Goal: Information Seeking & Learning: Learn about a topic

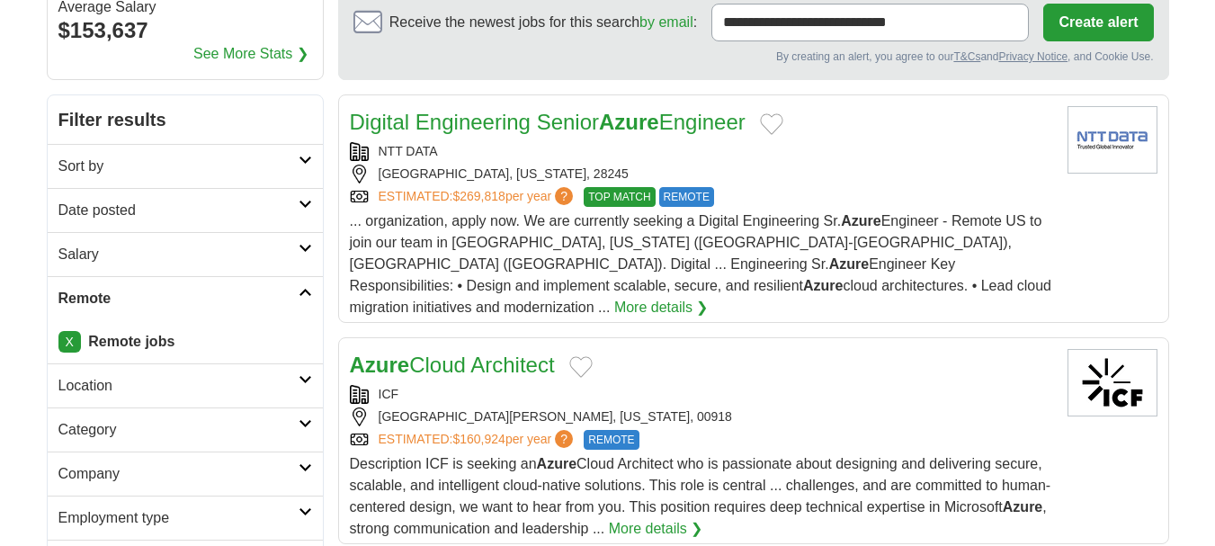
click at [299, 154] on link "Sort by" at bounding box center [185, 166] width 275 height 44
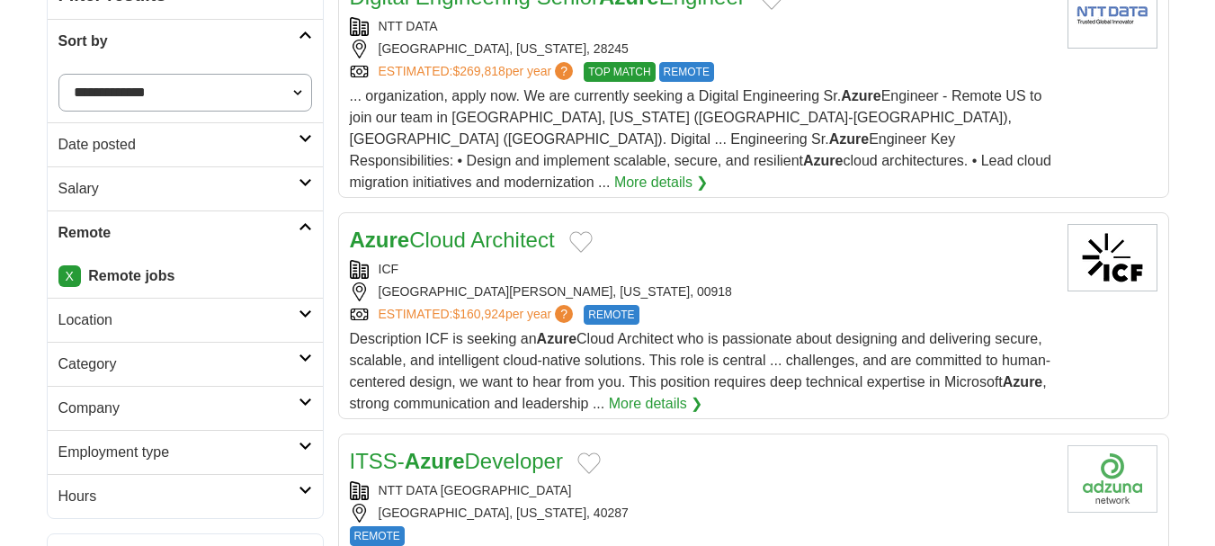
scroll to position [360, 0]
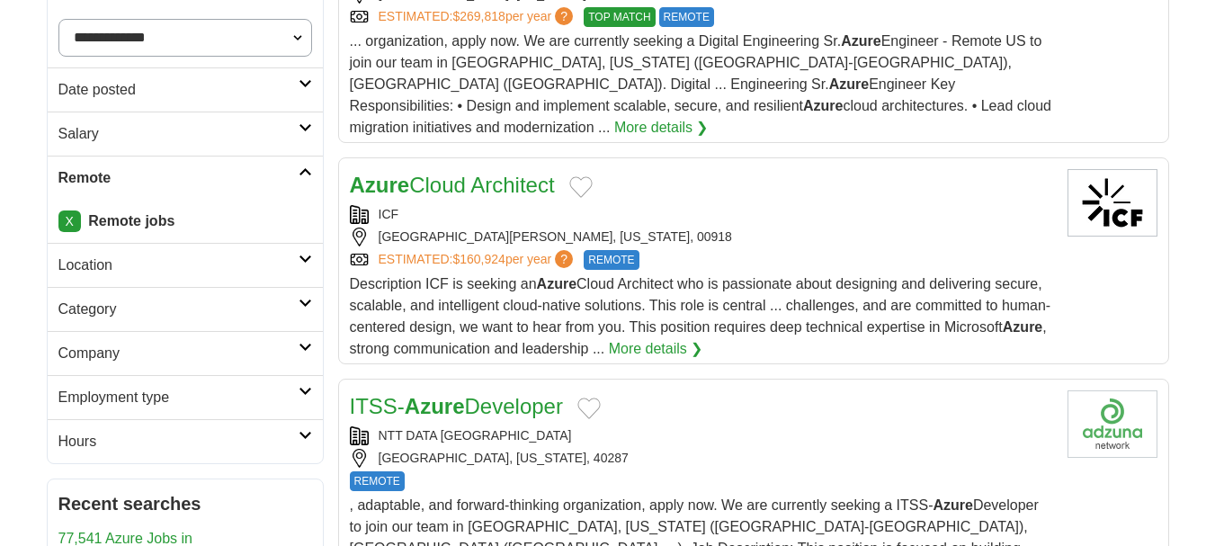
click at [300, 79] on icon at bounding box center [305, 83] width 13 height 9
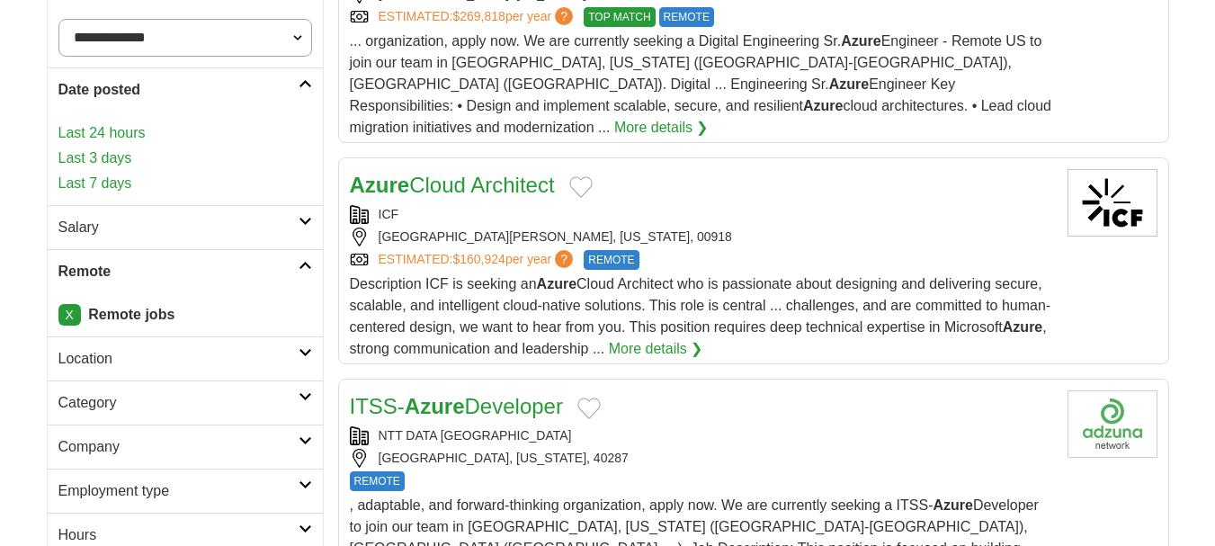
click at [95, 130] on link "Last 24 hours" at bounding box center [185, 133] width 254 height 22
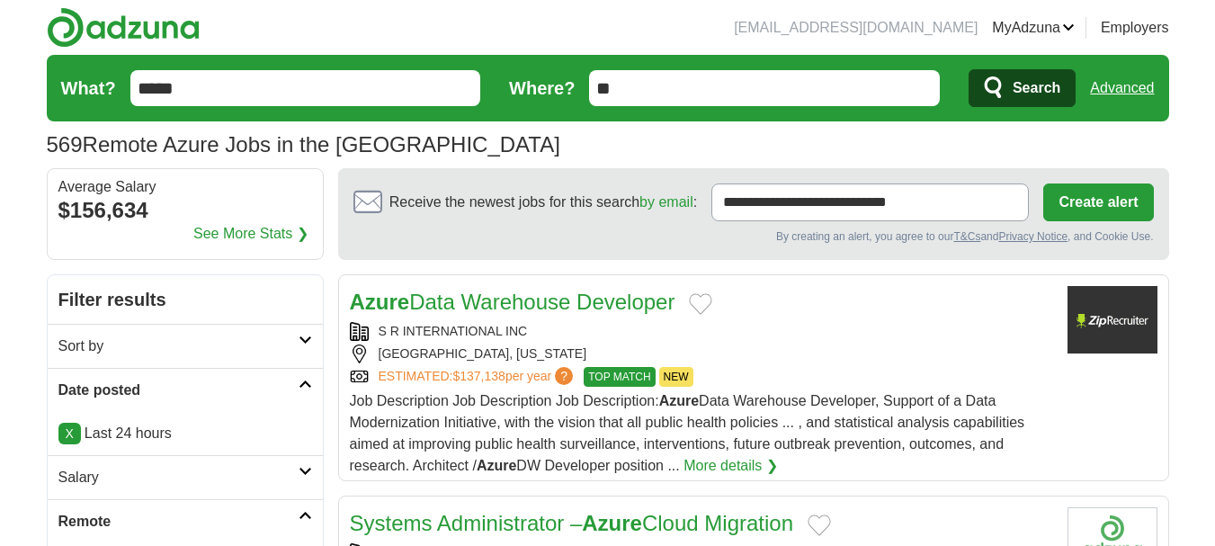
click at [234, 98] on input "*****" at bounding box center [305, 88] width 351 height 36
type input "*"
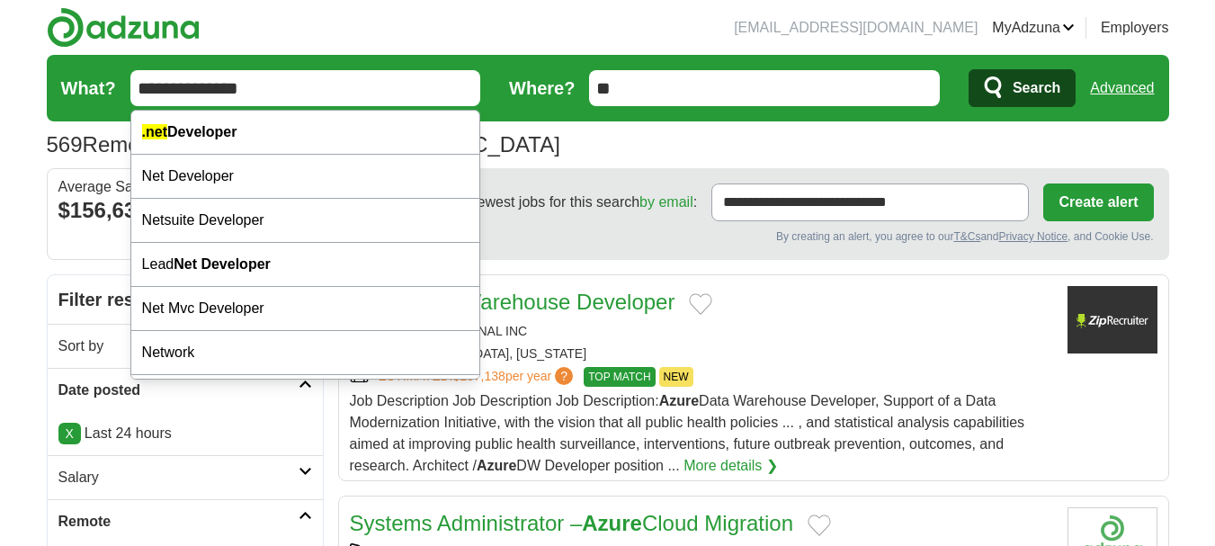
click at [295, 134] on div ".net Developer" at bounding box center [305, 133] width 349 height 44
type input "**********"
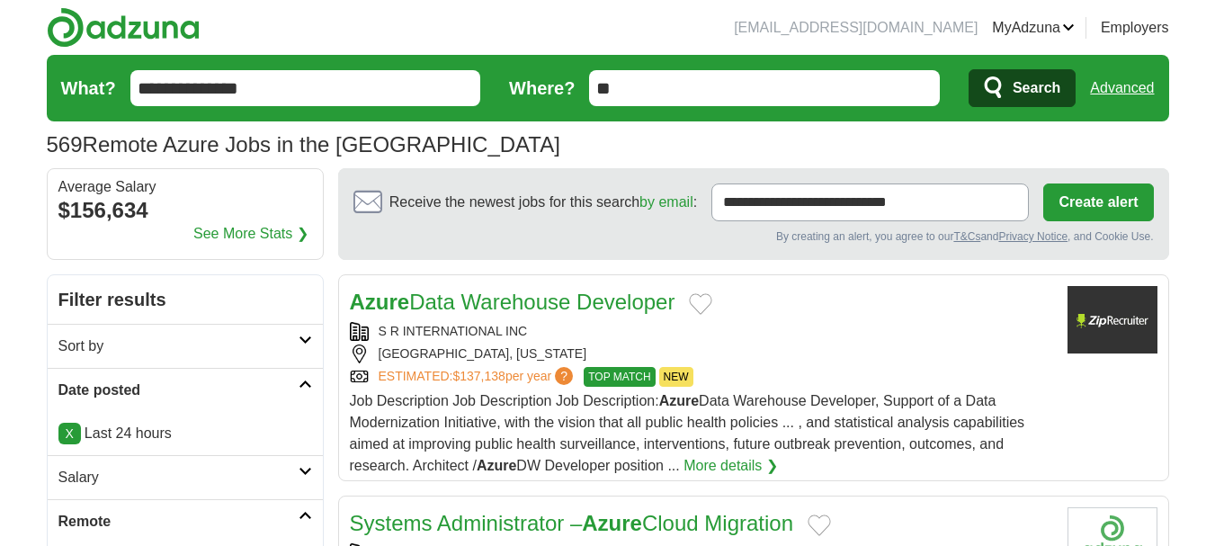
click at [1051, 83] on span "Search" at bounding box center [1037, 88] width 48 height 36
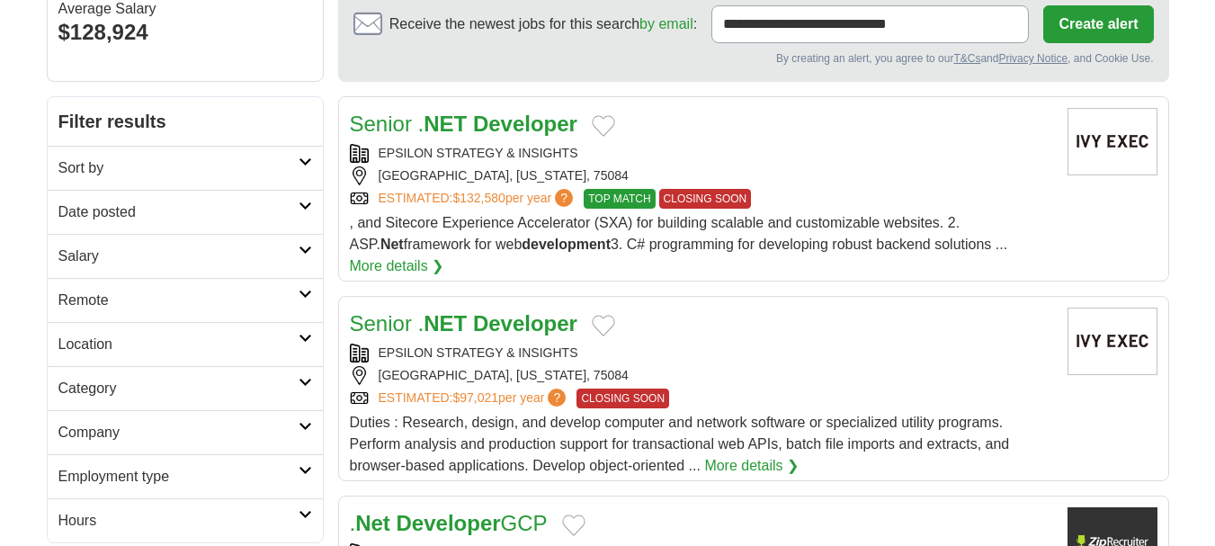
scroll to position [180, 0]
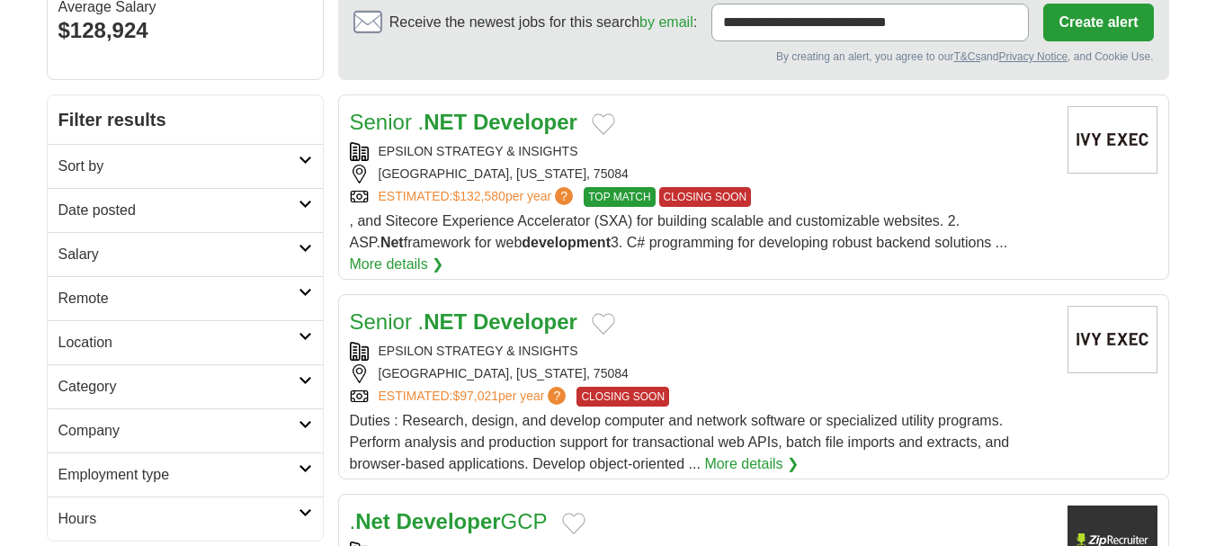
click at [220, 264] on h2 "Salary" at bounding box center [178, 255] width 240 height 22
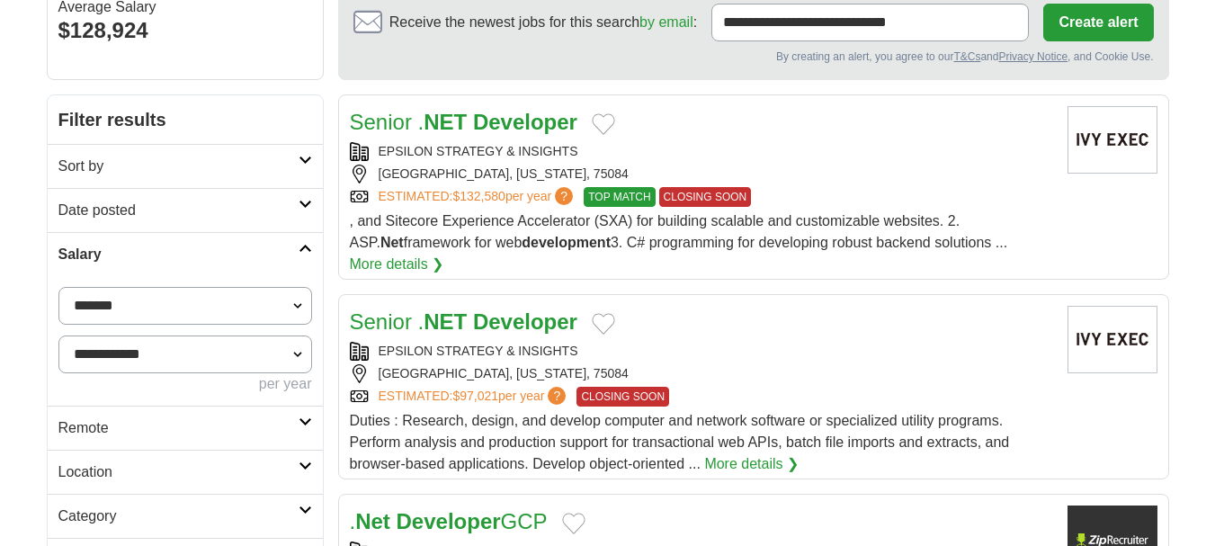
click at [220, 248] on h2 "Salary" at bounding box center [178, 255] width 240 height 22
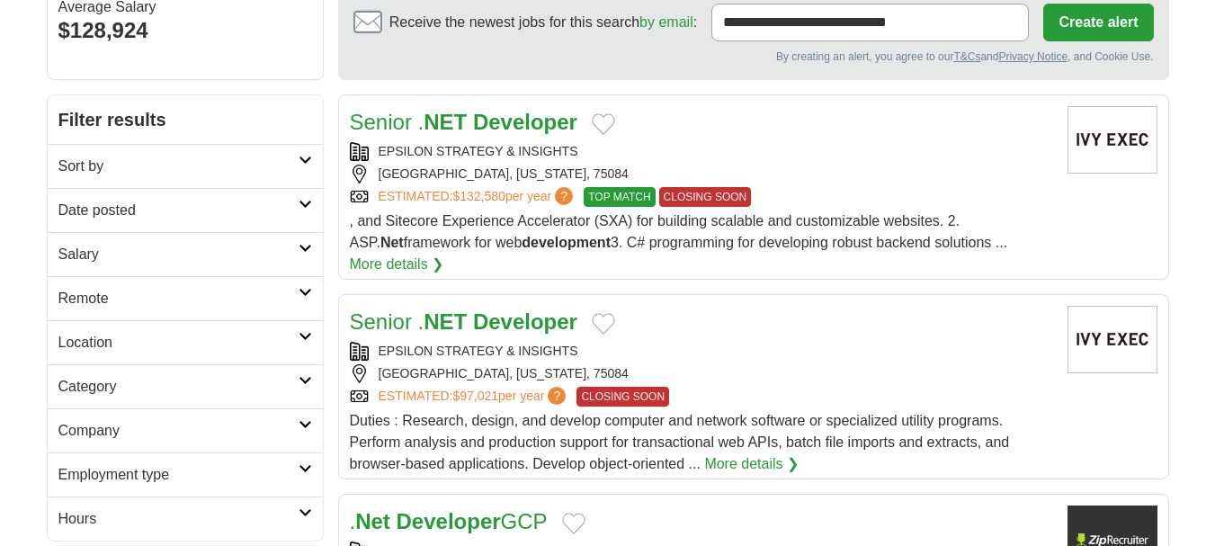
click at [273, 282] on link "Remote" at bounding box center [185, 298] width 275 height 44
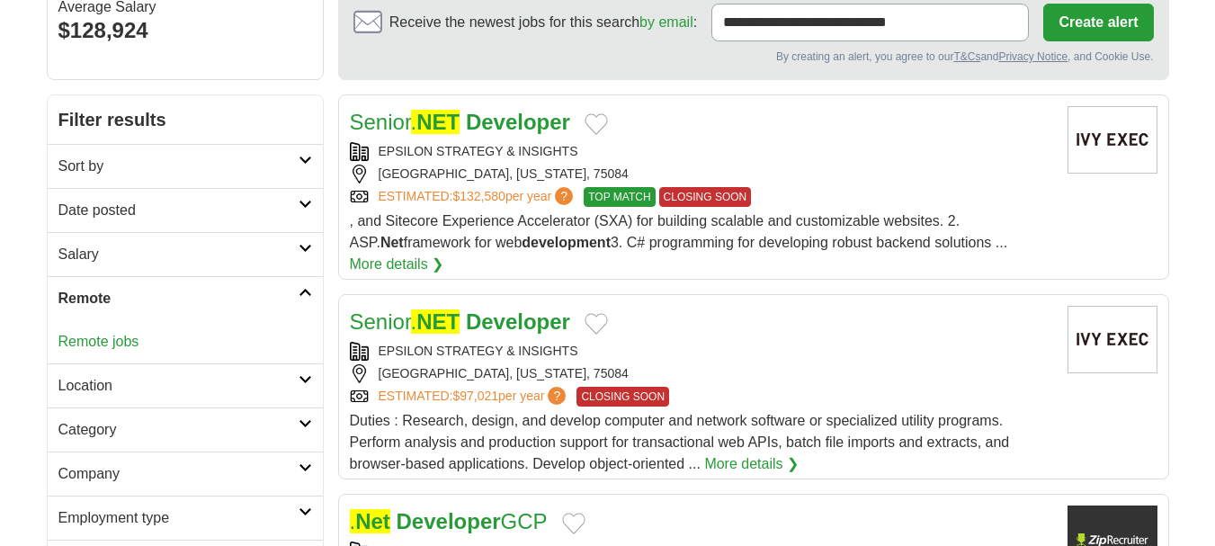
click at [102, 337] on link "Remote jobs" at bounding box center [98, 341] width 81 height 15
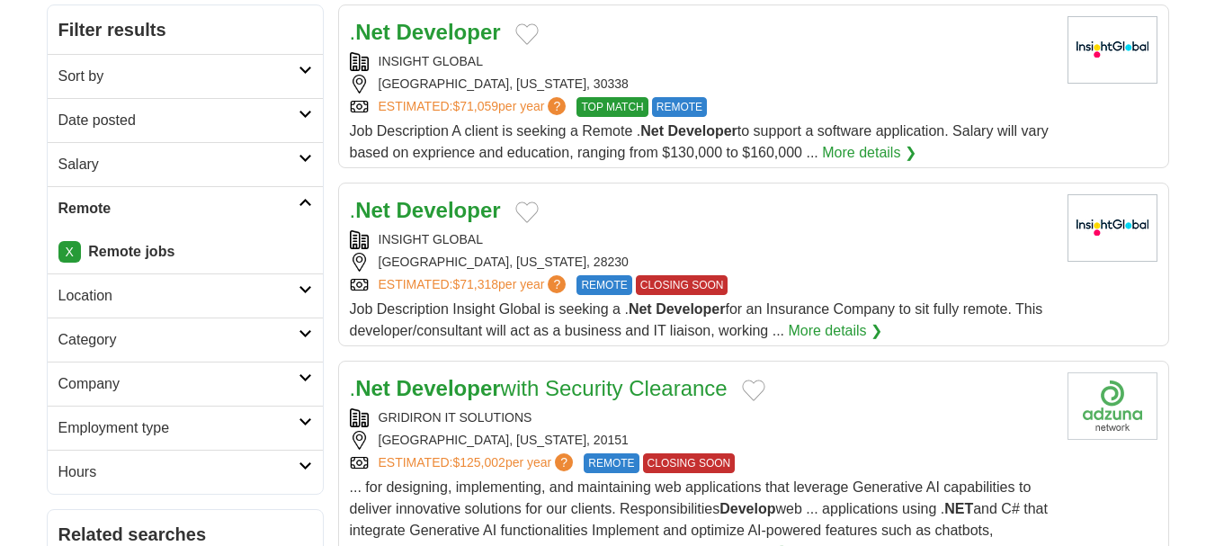
scroll to position [270, 0]
click at [287, 116] on h2 "Date posted" at bounding box center [178, 121] width 240 height 22
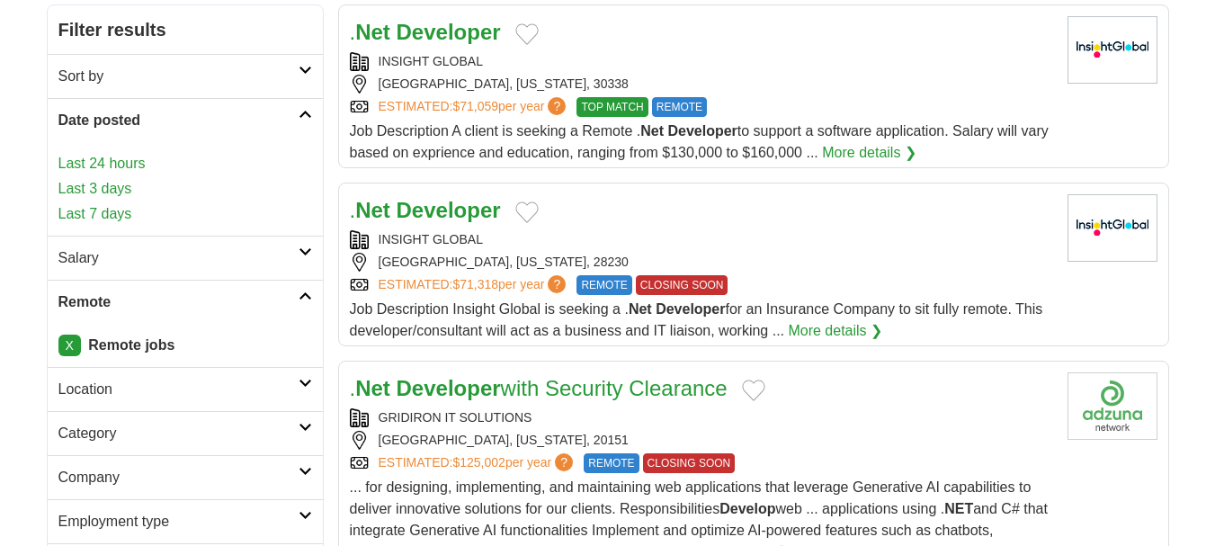
click at [111, 160] on link "Last 24 hours" at bounding box center [185, 164] width 254 height 22
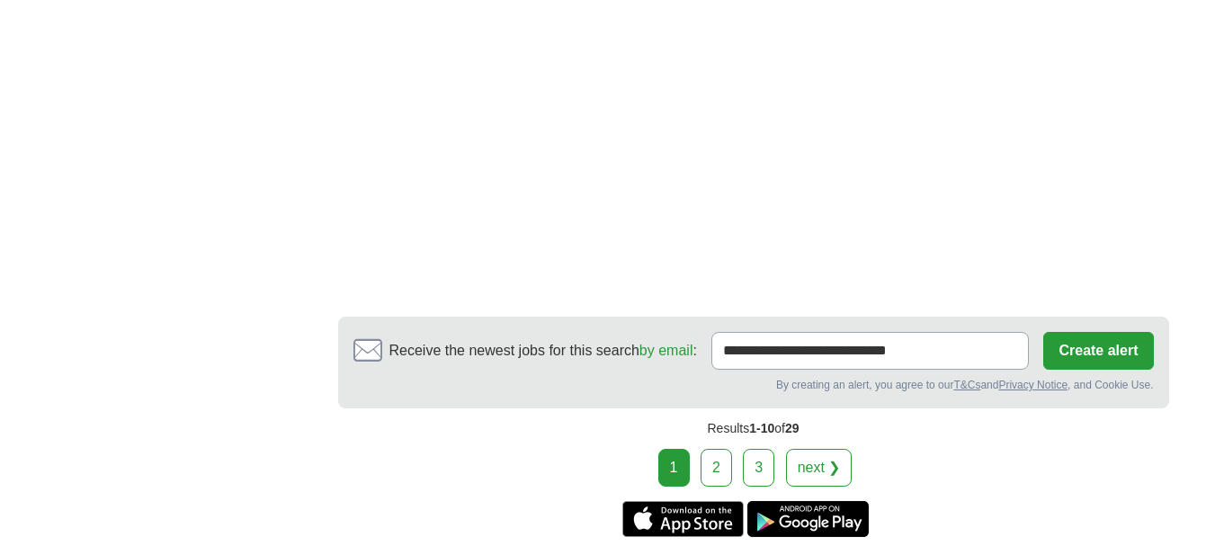
scroll to position [3239, 0]
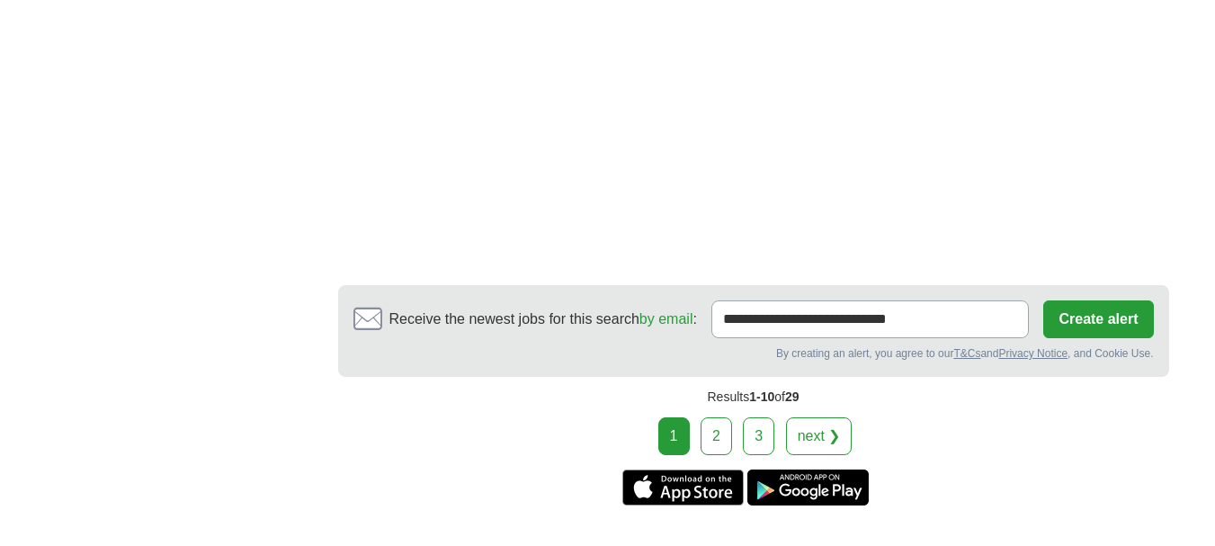
click at [715, 417] on link "2" at bounding box center [716, 436] width 31 height 38
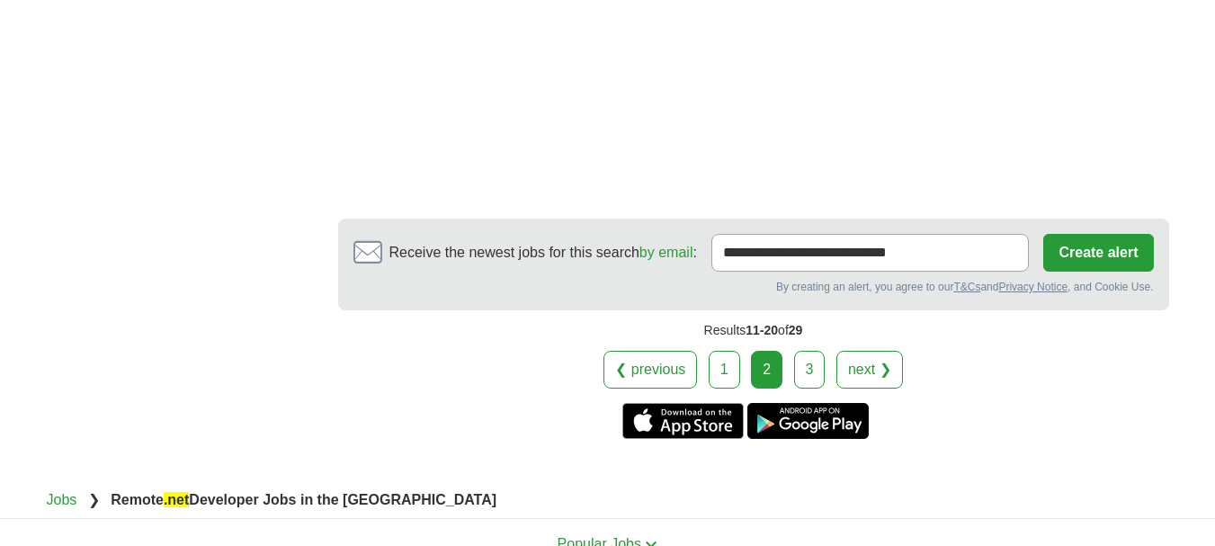
scroll to position [3059, 0]
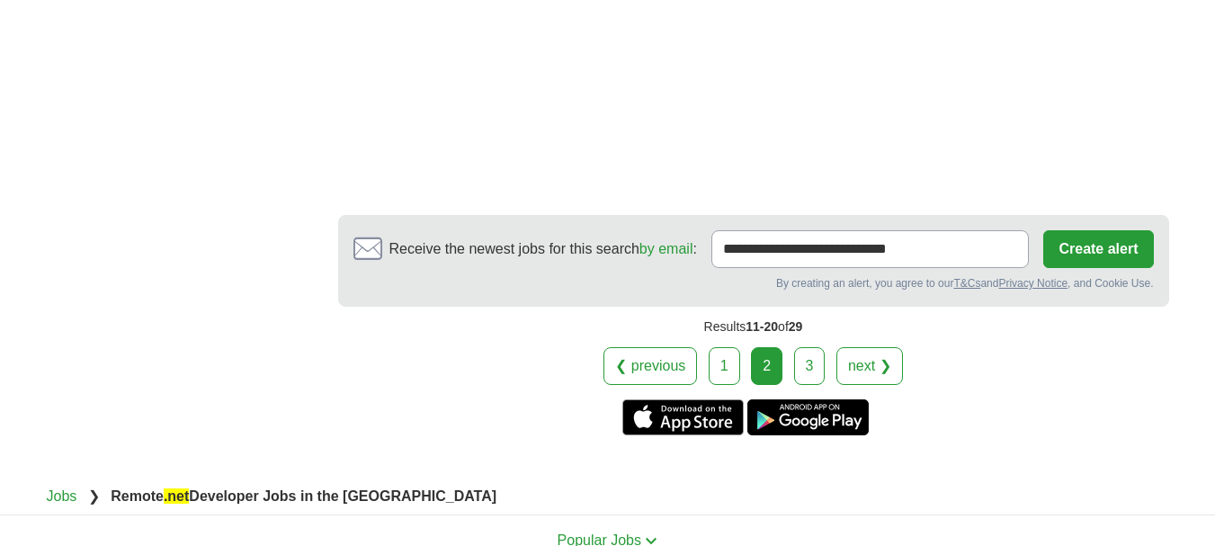
click at [808, 347] on link "3" at bounding box center [809, 366] width 31 height 38
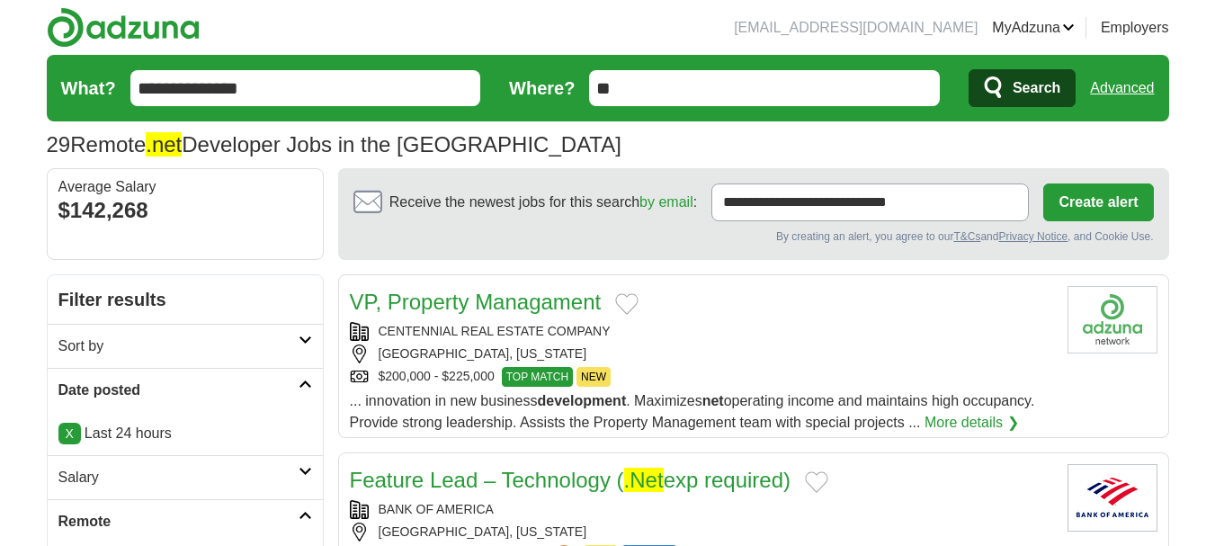
click at [275, 82] on input "**********" at bounding box center [305, 88] width 351 height 36
type input "*"
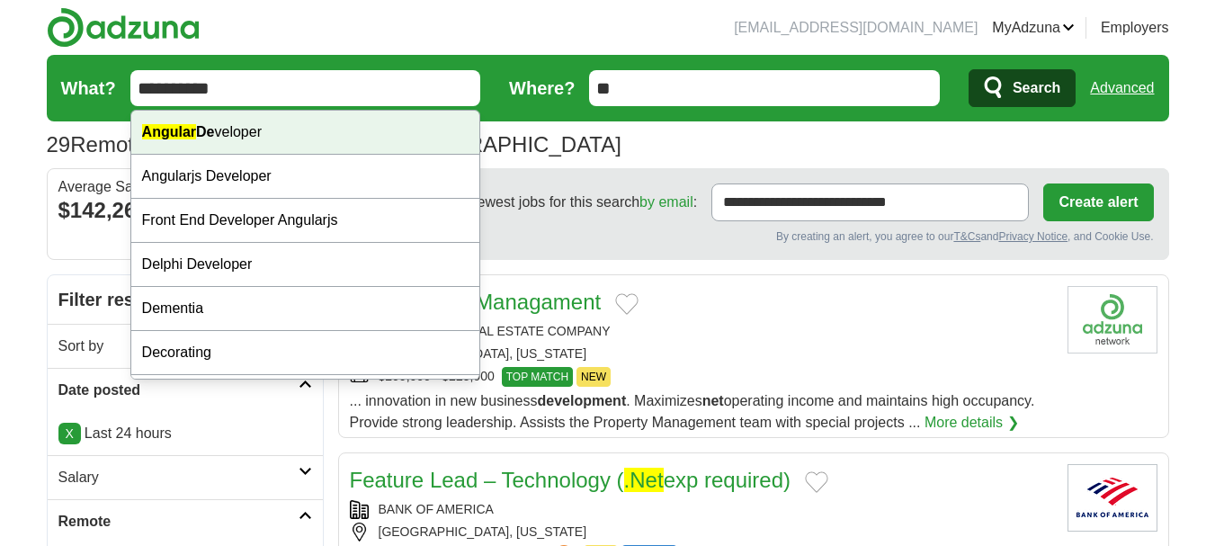
click at [311, 145] on div "Angular De veloper" at bounding box center [305, 133] width 349 height 44
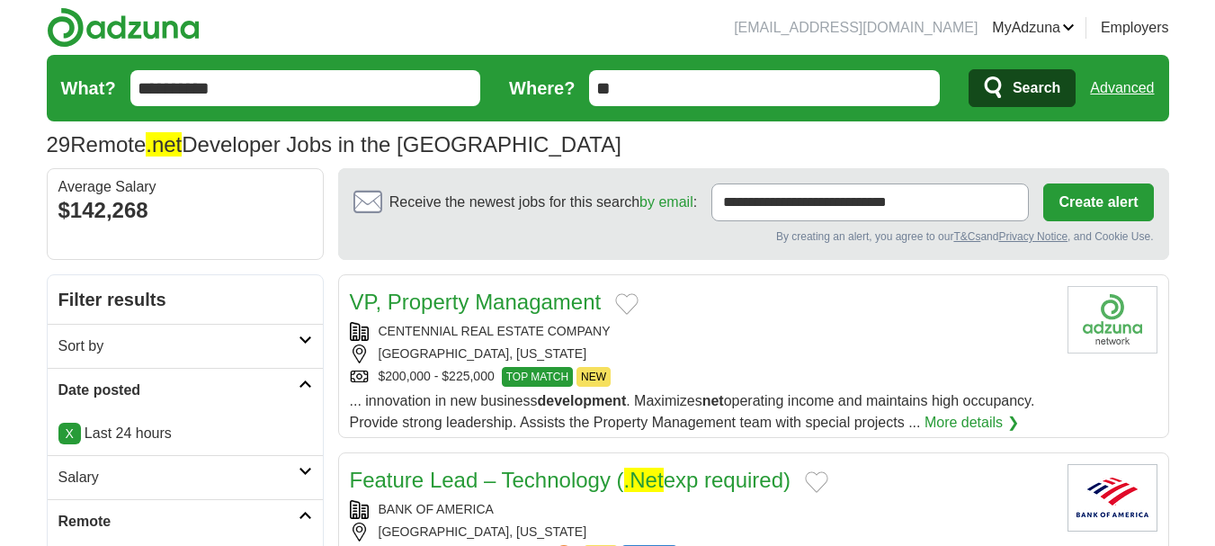
type input "**********"
click at [1045, 86] on span "Search" at bounding box center [1037, 88] width 48 height 36
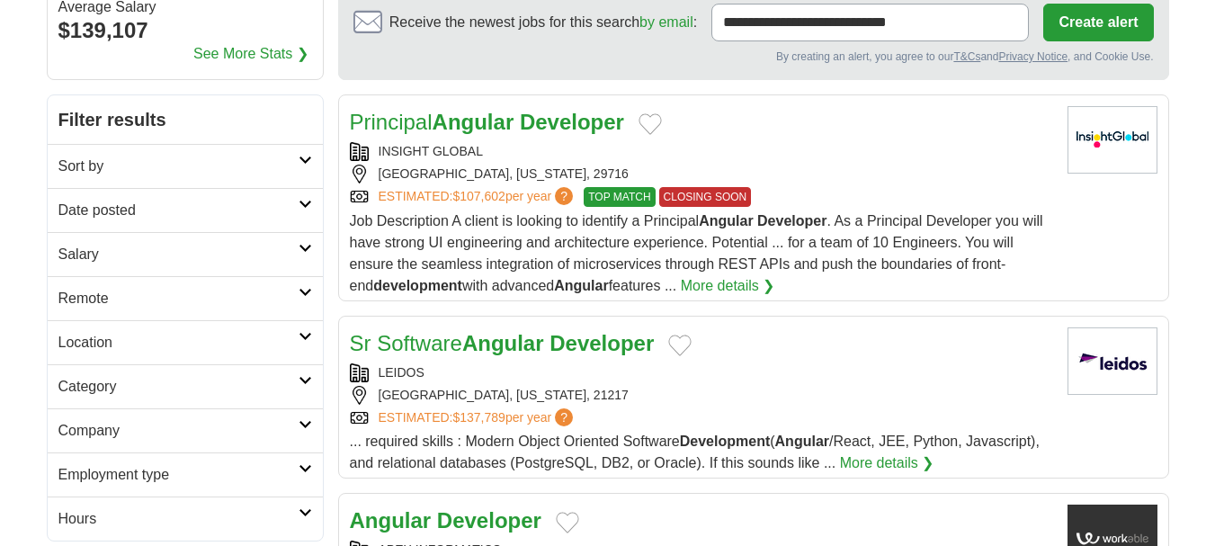
click at [126, 195] on link "Date posted" at bounding box center [185, 210] width 275 height 44
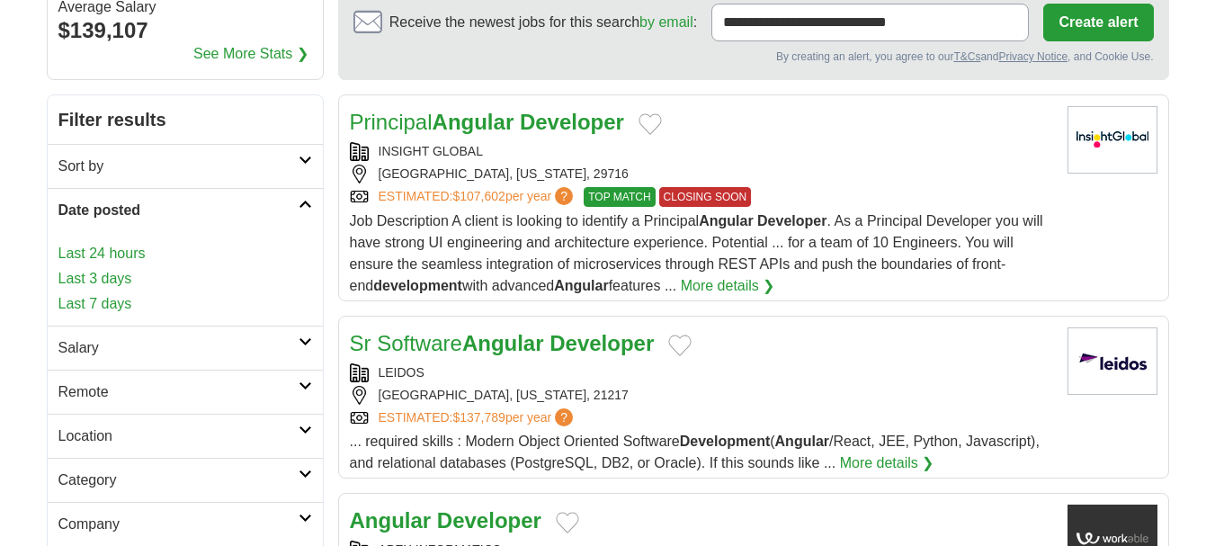
click at [113, 254] on link "Last 24 hours" at bounding box center [185, 254] width 254 height 22
click at [114, 253] on link "Last 24 hours" at bounding box center [185, 254] width 254 height 22
click at [158, 394] on h2 "Remote" at bounding box center [178, 392] width 240 height 22
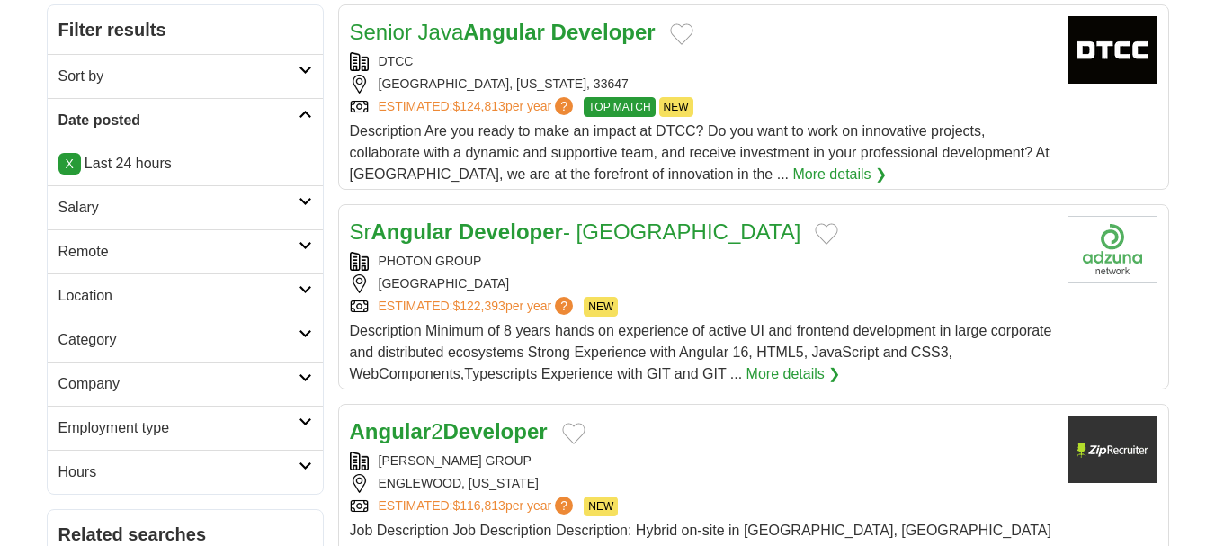
click at [119, 255] on h2 "Remote" at bounding box center [178, 252] width 240 height 22
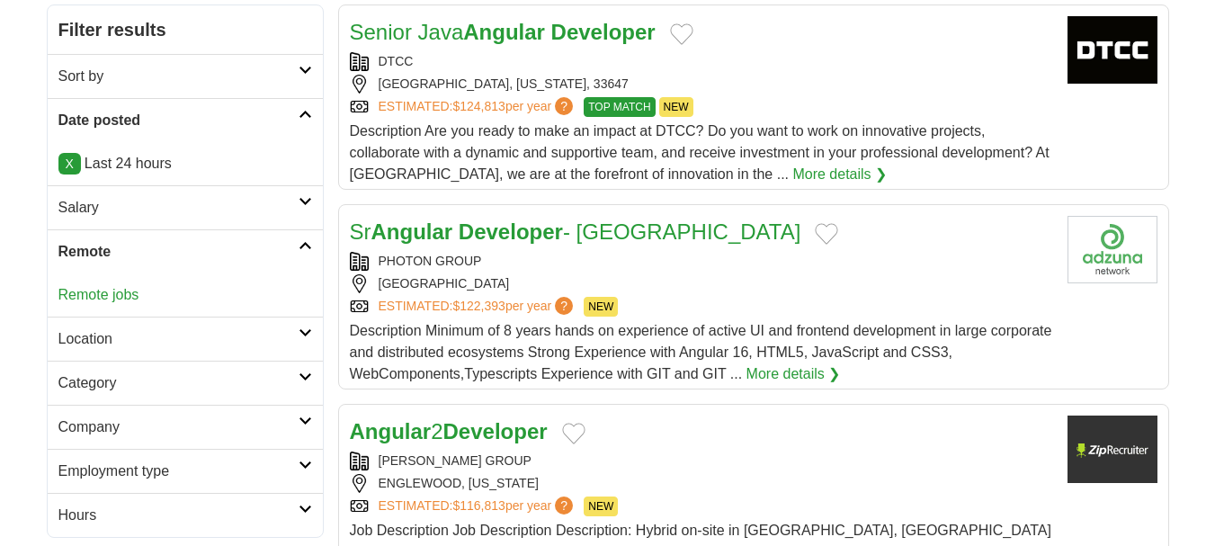
click at [103, 297] on link "Remote jobs" at bounding box center [98, 294] width 81 height 15
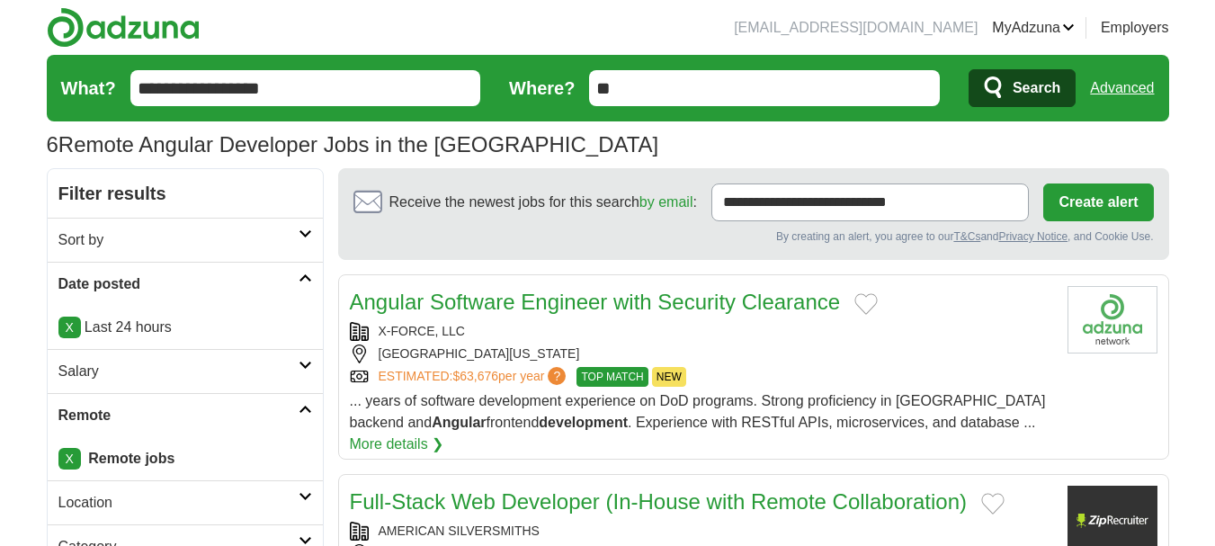
click at [370, 94] on input "**********" at bounding box center [305, 88] width 351 height 36
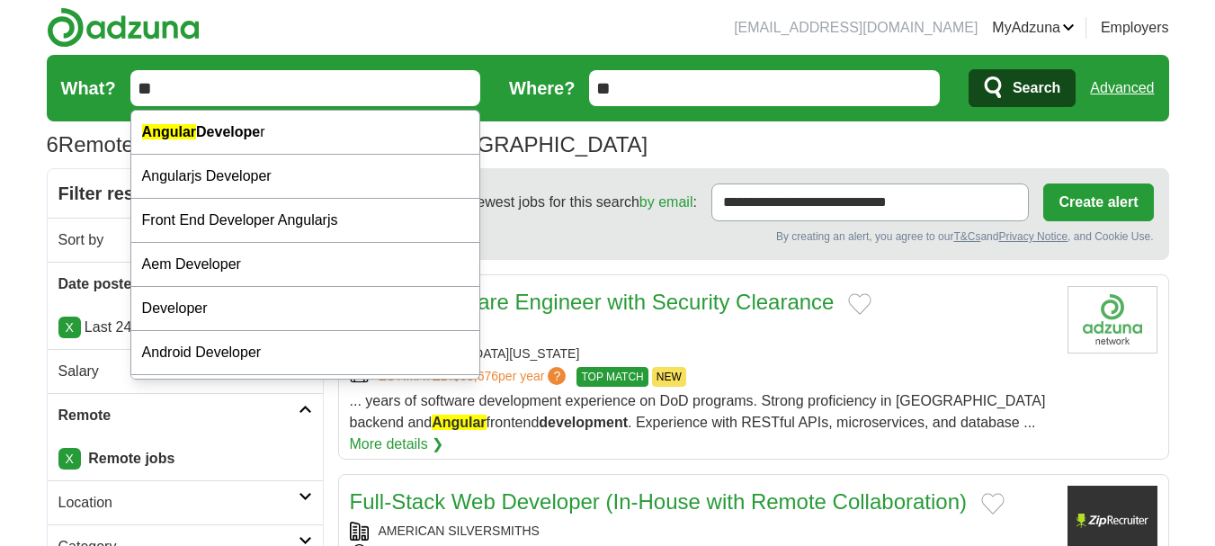
type input "*"
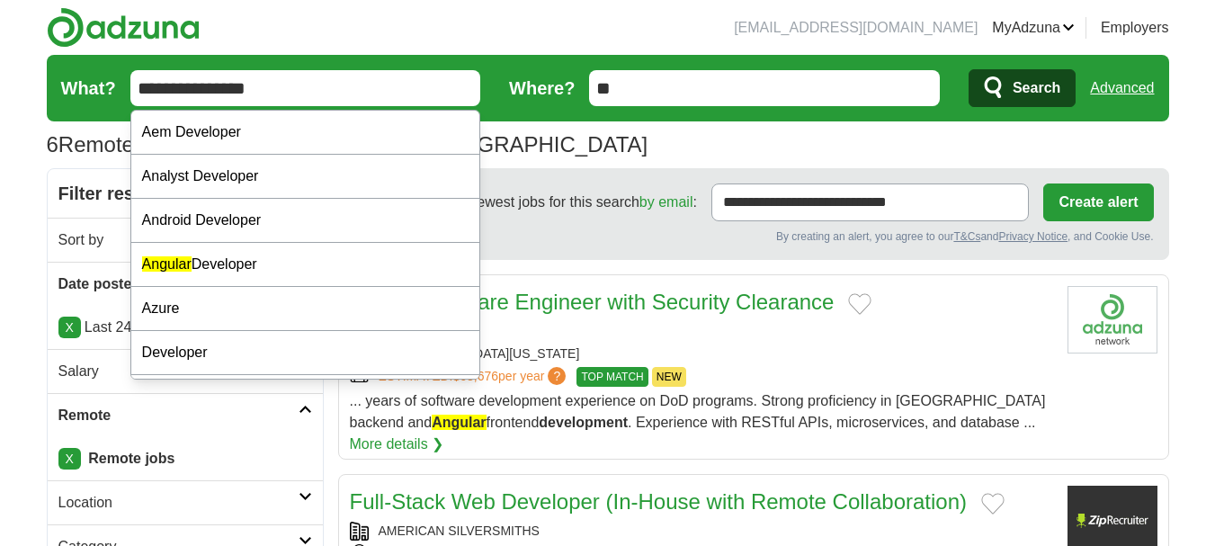
type input "**********"
click at [1053, 94] on span "Search" at bounding box center [1037, 88] width 48 height 36
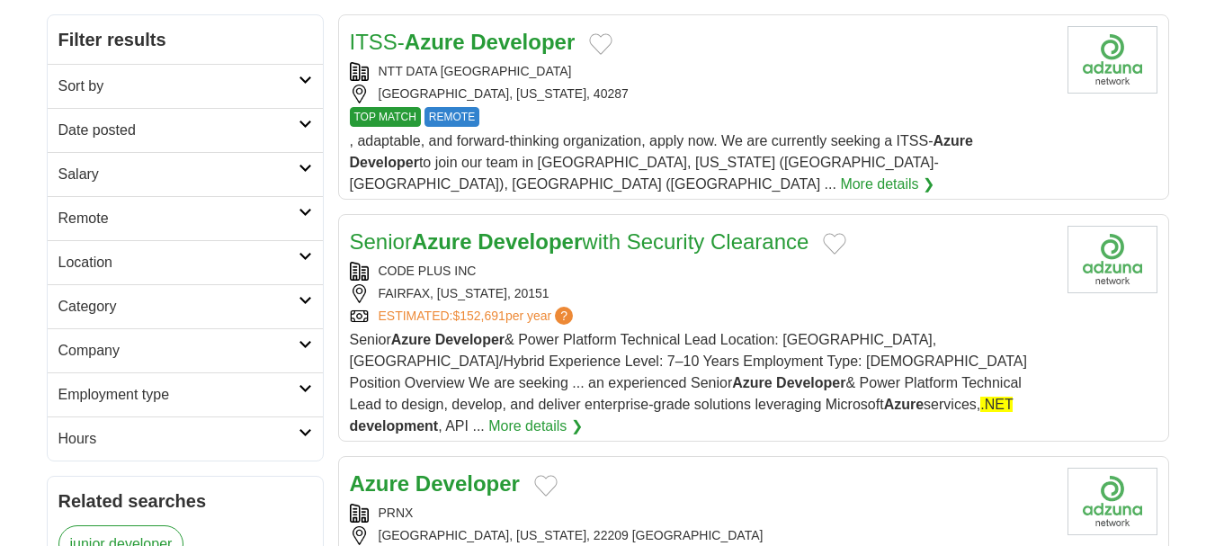
scroll to position [180, 0]
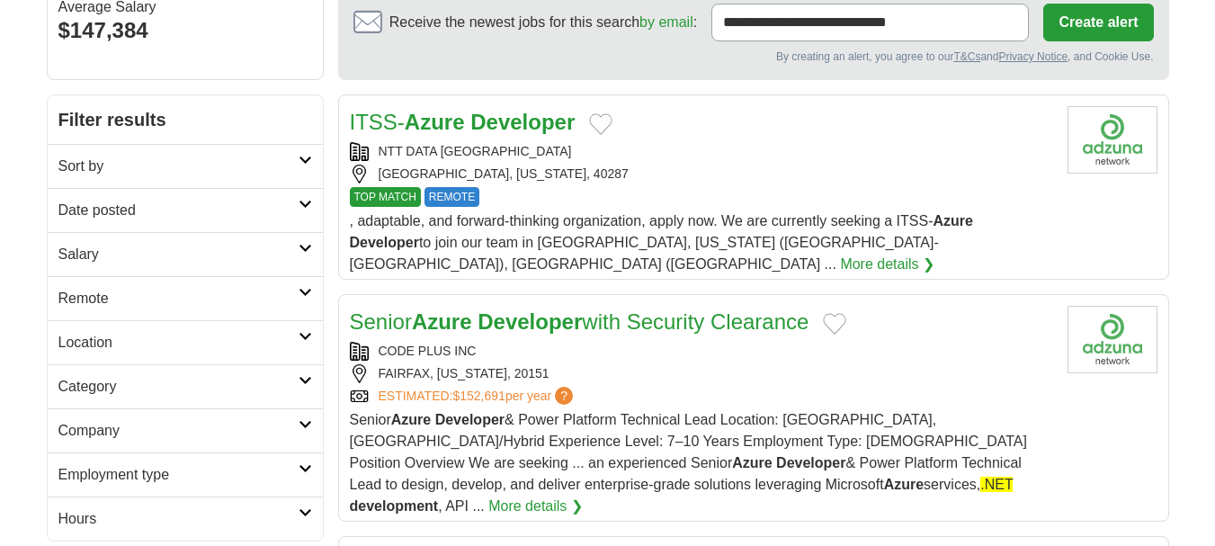
click at [174, 220] on h2 "Date posted" at bounding box center [178, 211] width 240 height 22
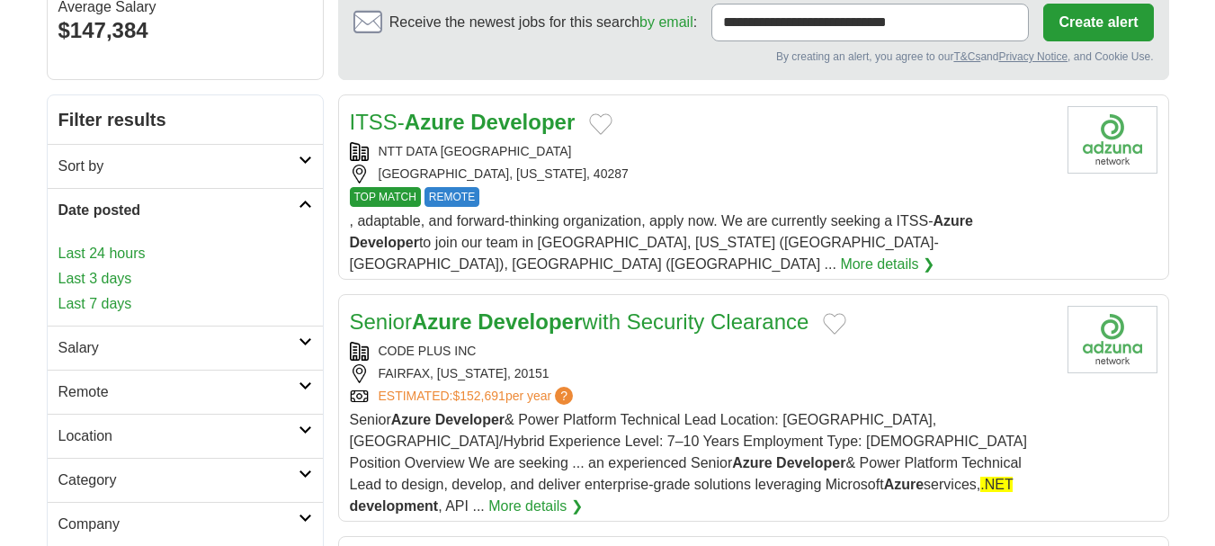
click at [108, 258] on link "Last 24 hours" at bounding box center [185, 254] width 254 height 22
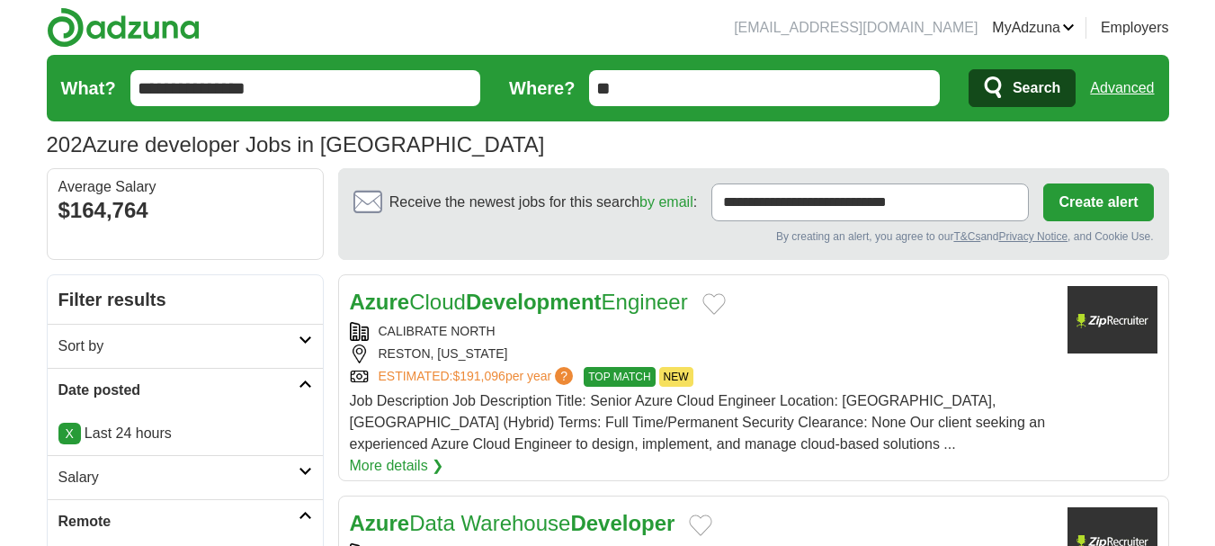
click at [302, 511] on icon at bounding box center [305, 515] width 13 height 9
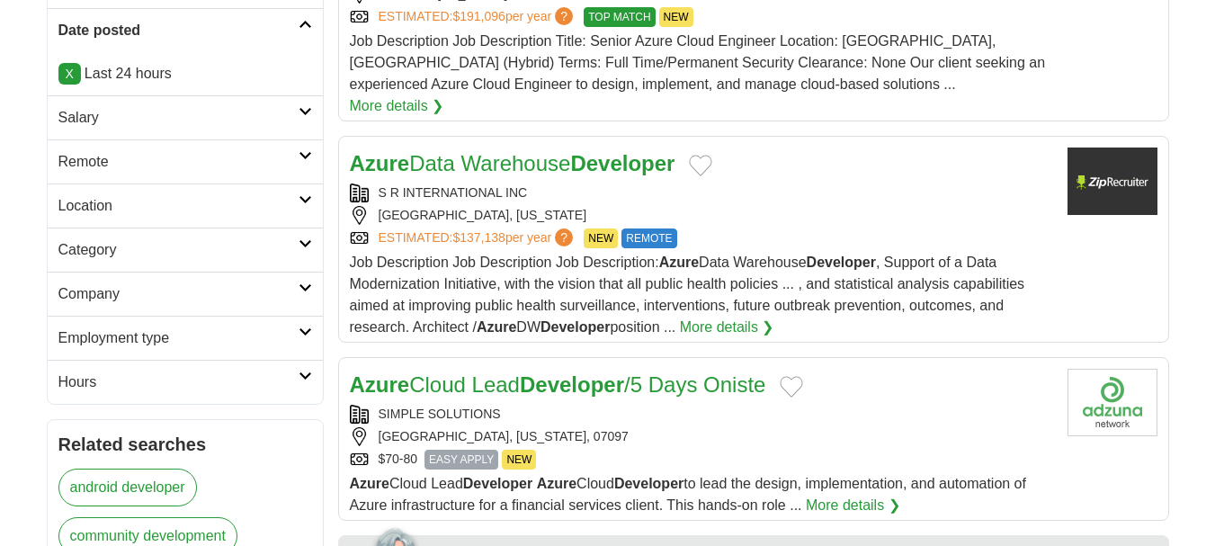
click at [300, 157] on icon at bounding box center [305, 155] width 13 height 9
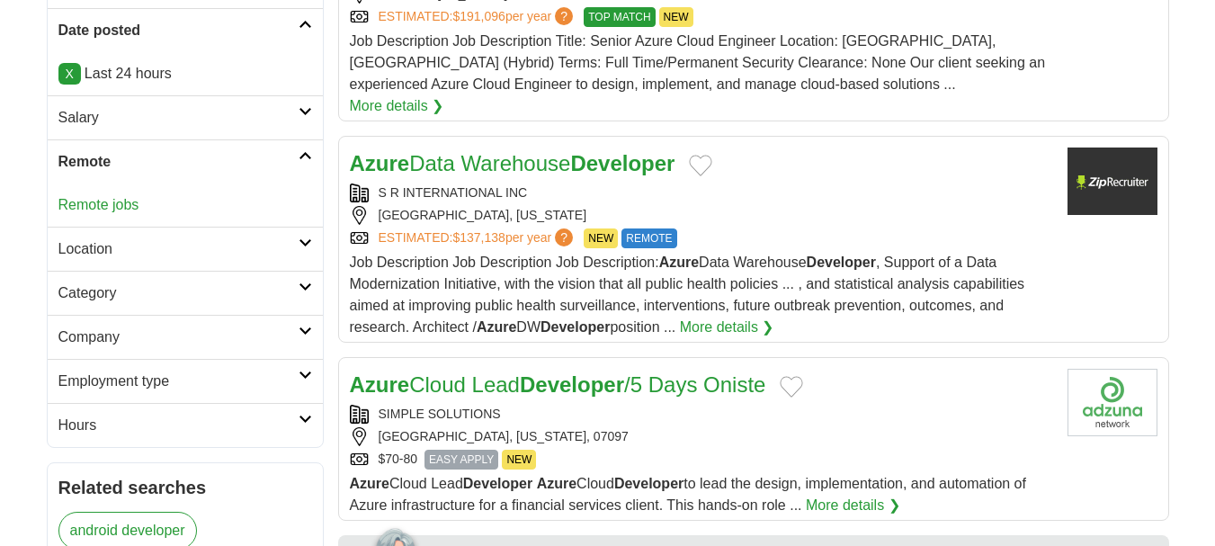
click at [105, 199] on link "Remote jobs" at bounding box center [98, 204] width 81 height 15
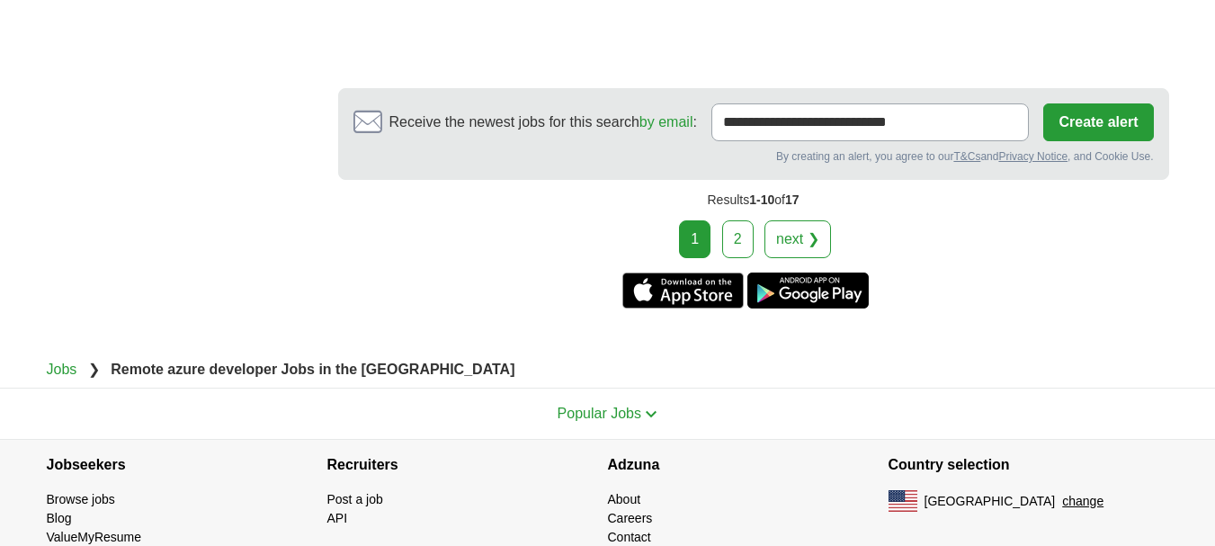
scroll to position [3328, 0]
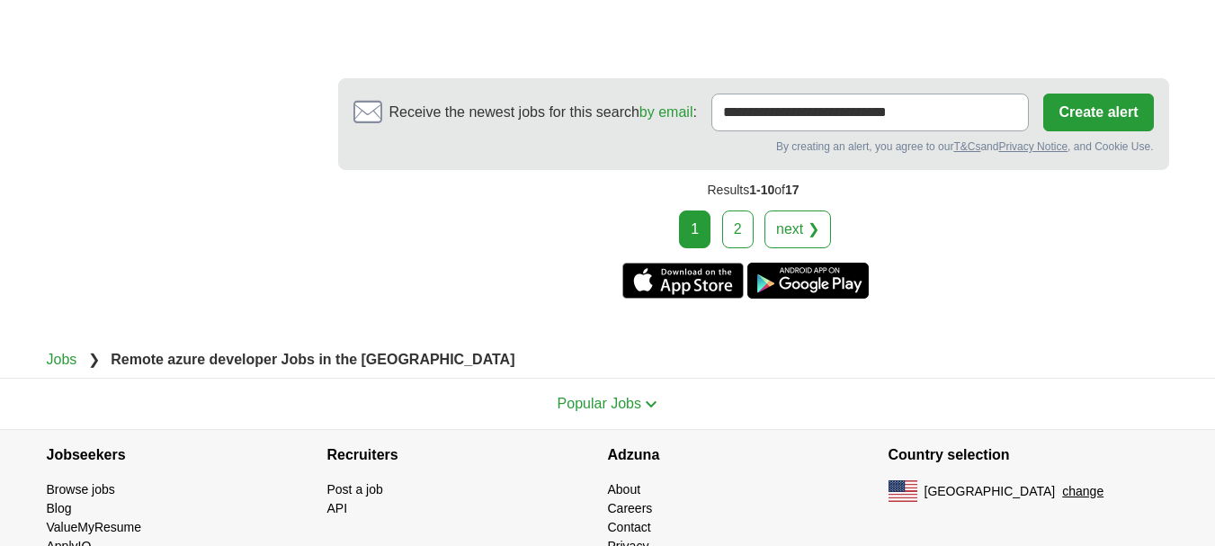
click at [745, 238] on link "2" at bounding box center [737, 230] width 31 height 38
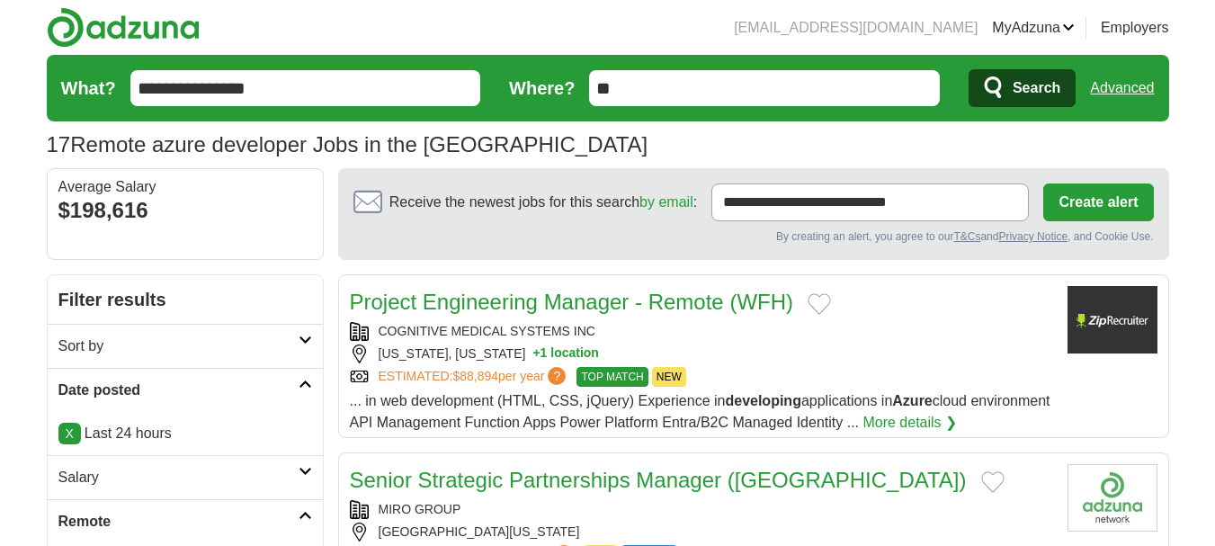
click at [308, 99] on input "**********" at bounding box center [305, 88] width 351 height 36
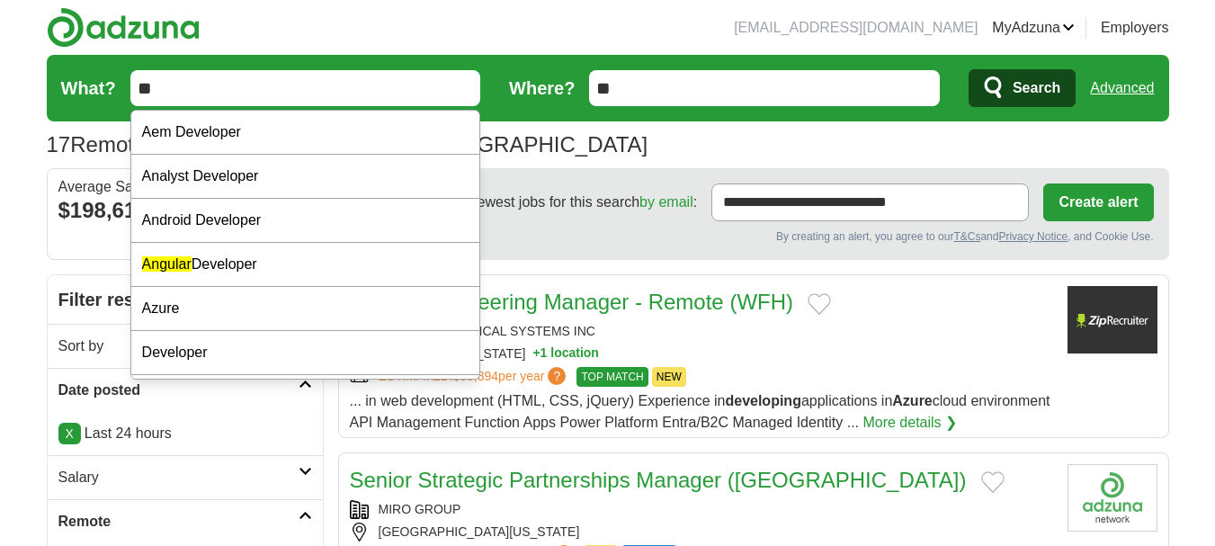
type input "*"
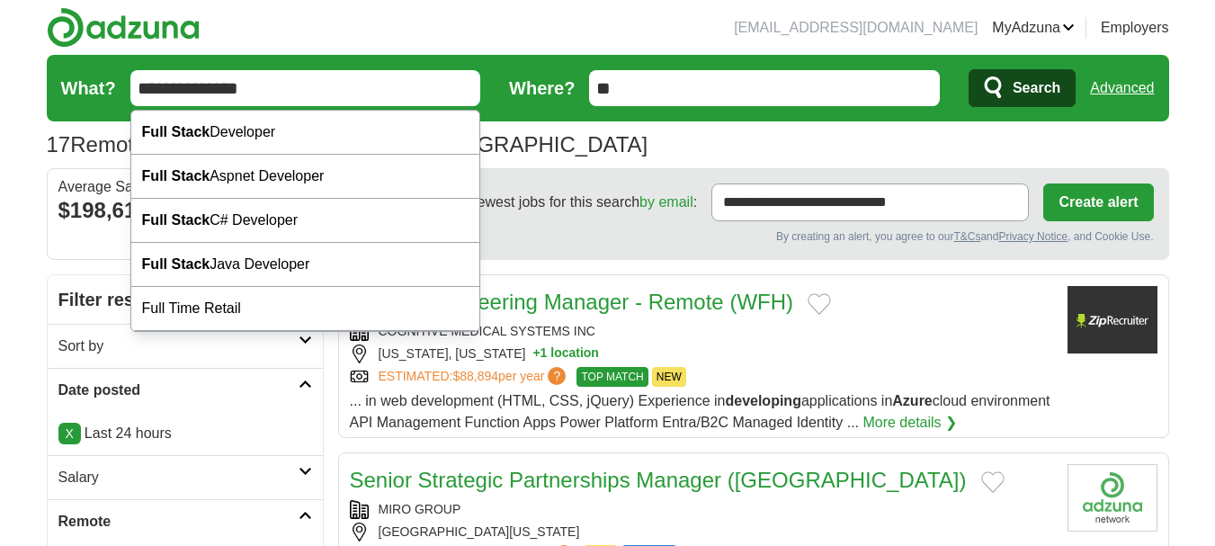
type input "**********"
click at [1021, 78] on span "Search" at bounding box center [1037, 88] width 48 height 36
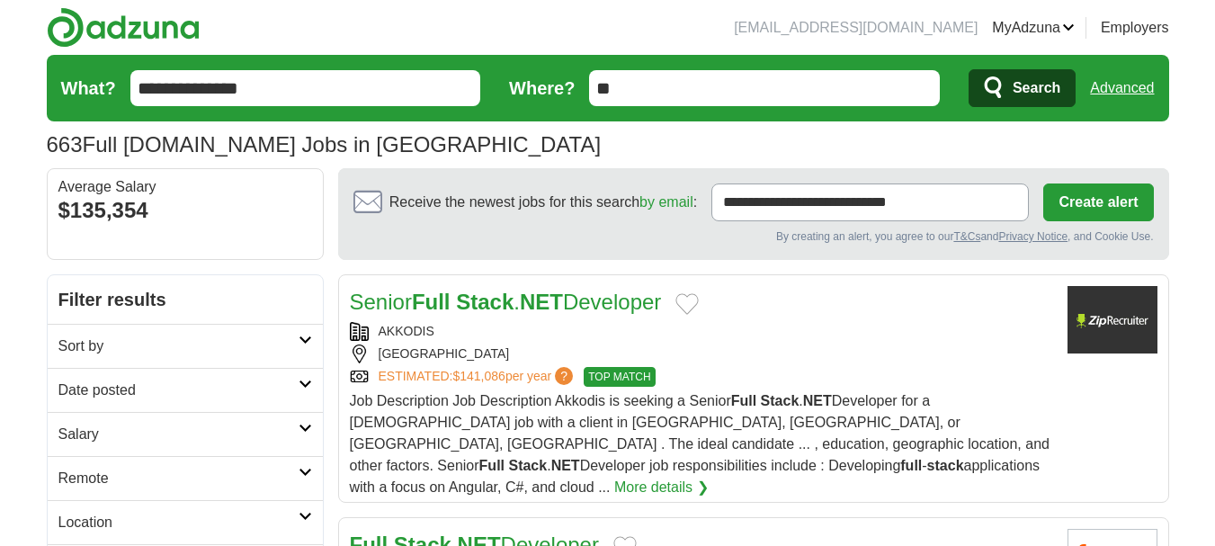
click at [293, 94] on input "**********" at bounding box center [305, 88] width 351 height 36
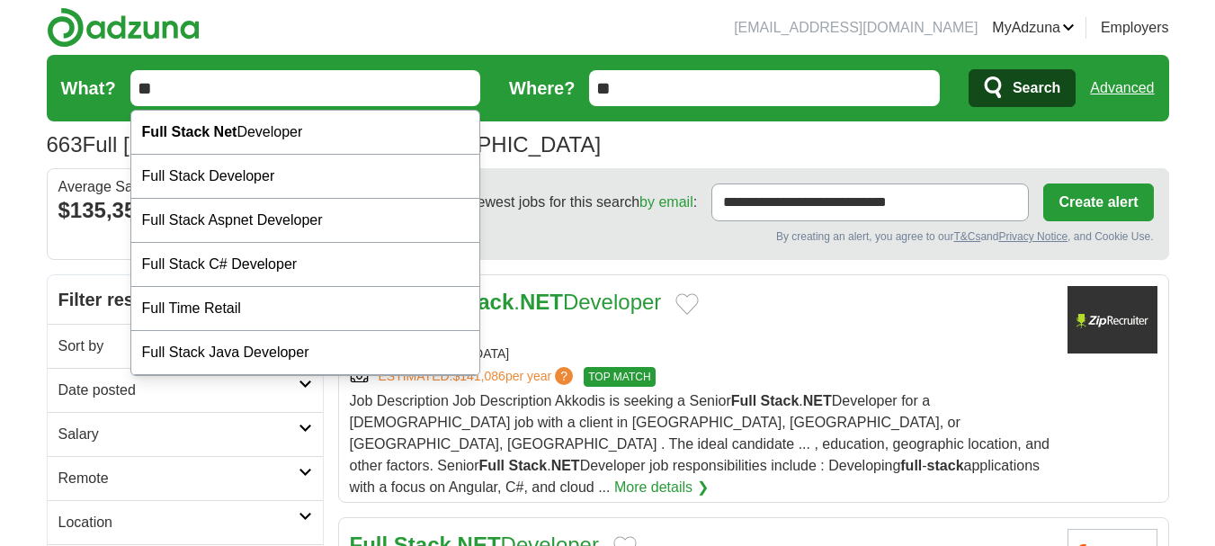
type input "*"
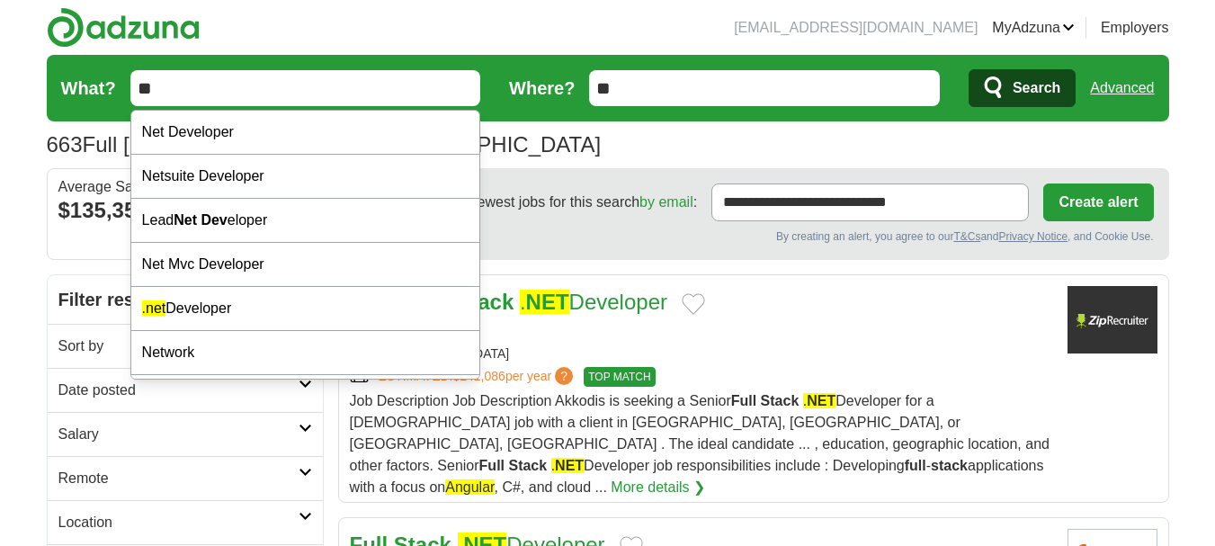
type input "*"
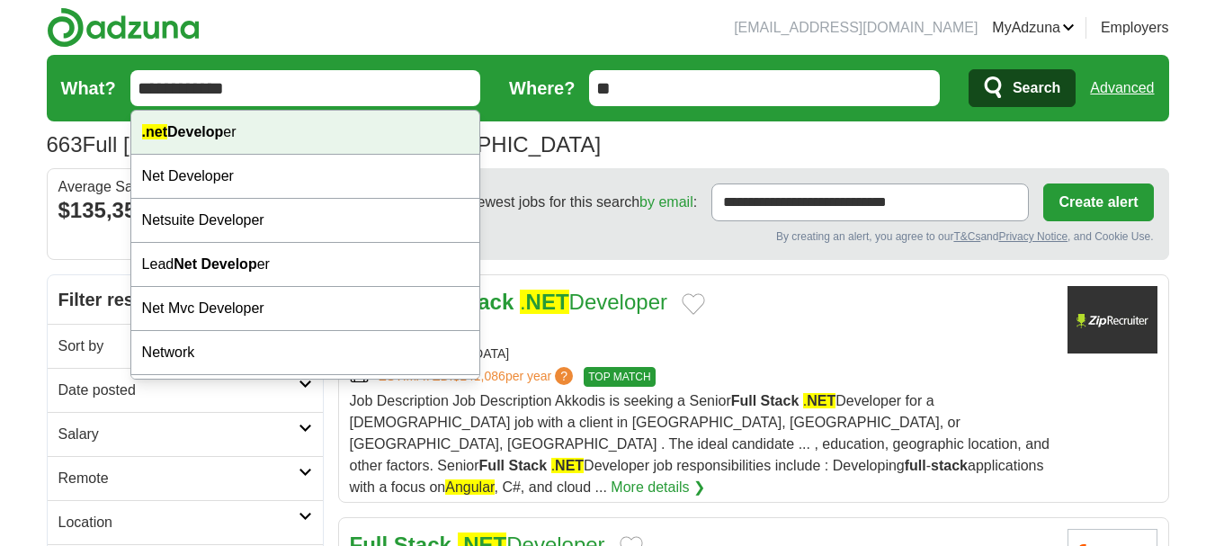
click at [275, 134] on div ".net Develop er" at bounding box center [305, 133] width 349 height 44
type input "**********"
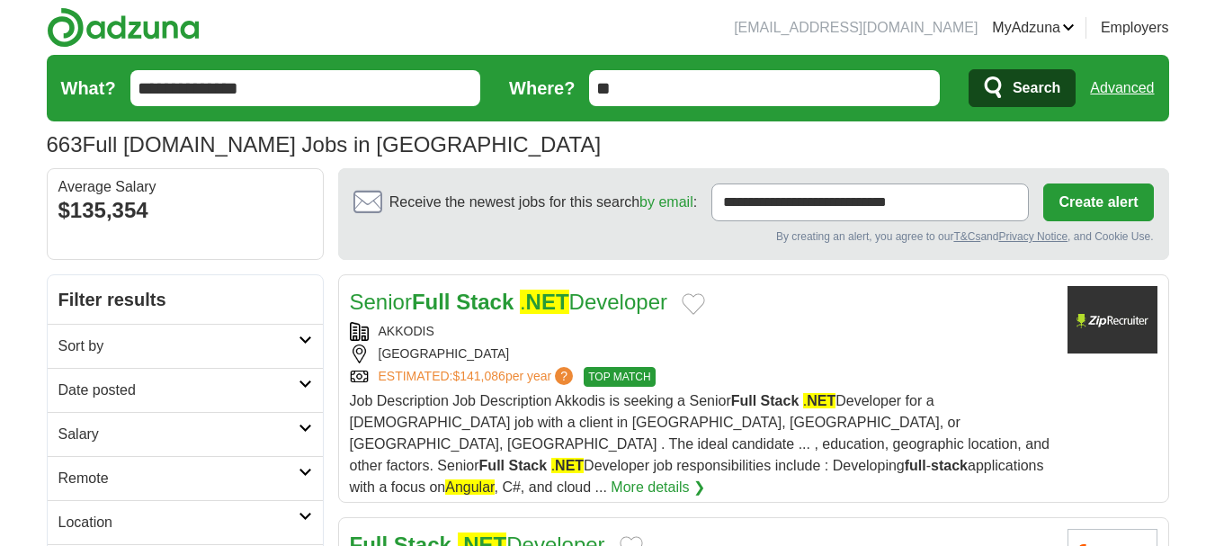
click at [1027, 84] on span "Search" at bounding box center [1037, 88] width 48 height 36
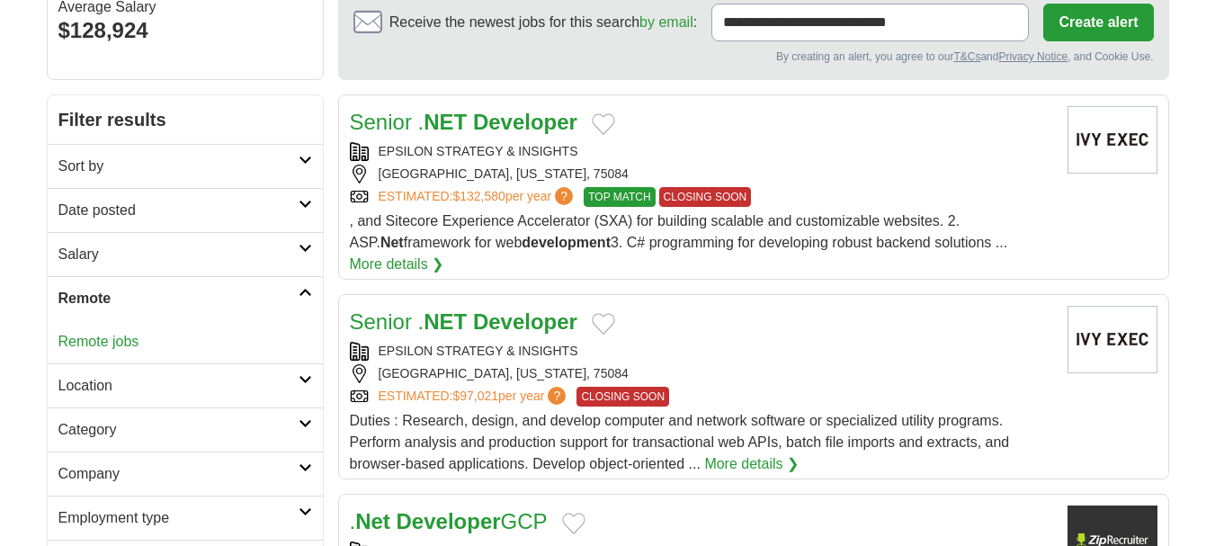
click at [102, 341] on link "Remote jobs" at bounding box center [98, 341] width 81 height 15
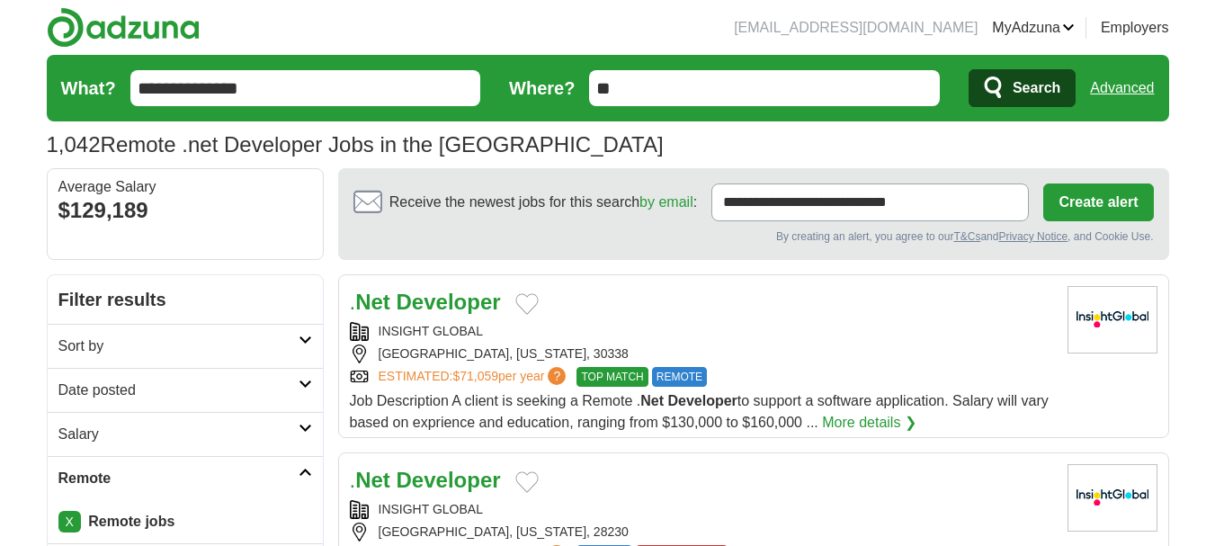
drag, startPoint x: 0, startPoint y: 0, endPoint x: 284, endPoint y: 194, distance: 344.3
click at [284, 368] on link "Date posted" at bounding box center [185, 390] width 275 height 44
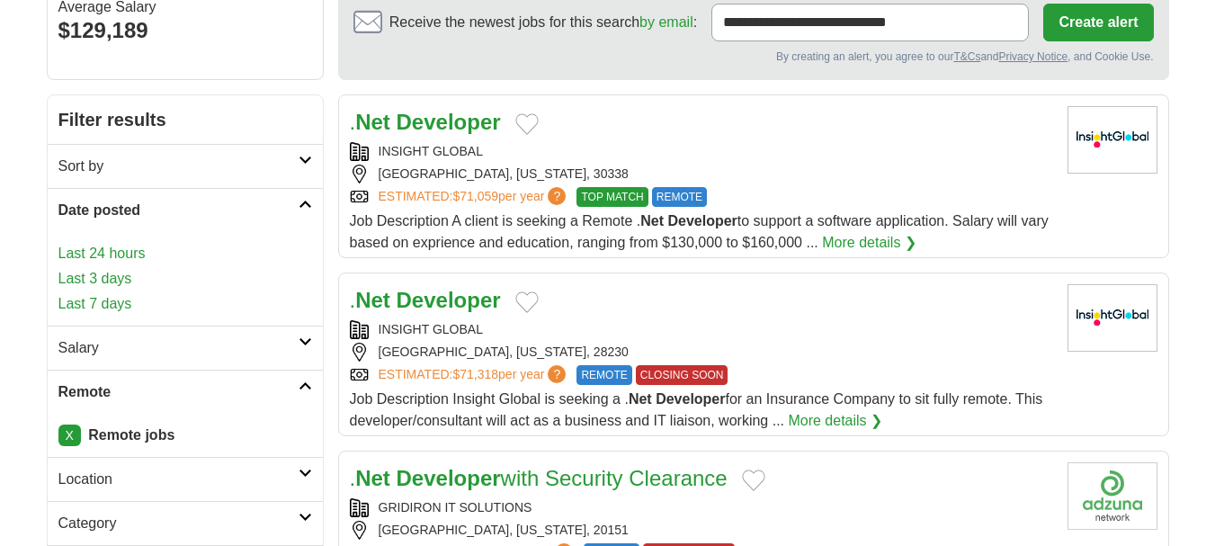
click at [113, 281] on link "Last 3 days" at bounding box center [185, 279] width 254 height 22
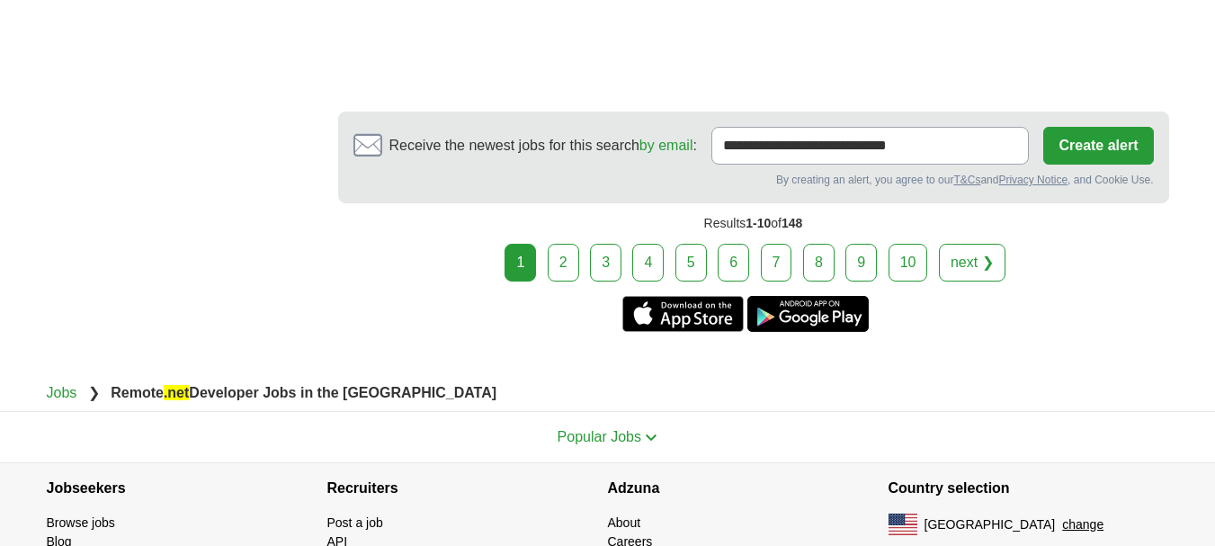
scroll to position [3451, 0]
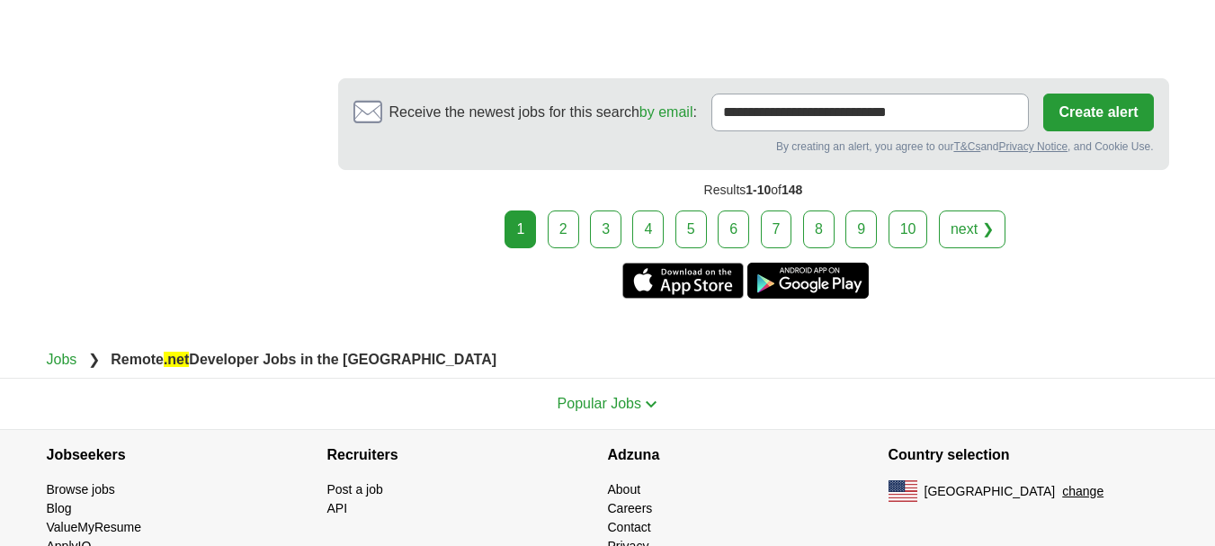
click at [556, 211] on link "2" at bounding box center [563, 230] width 31 height 38
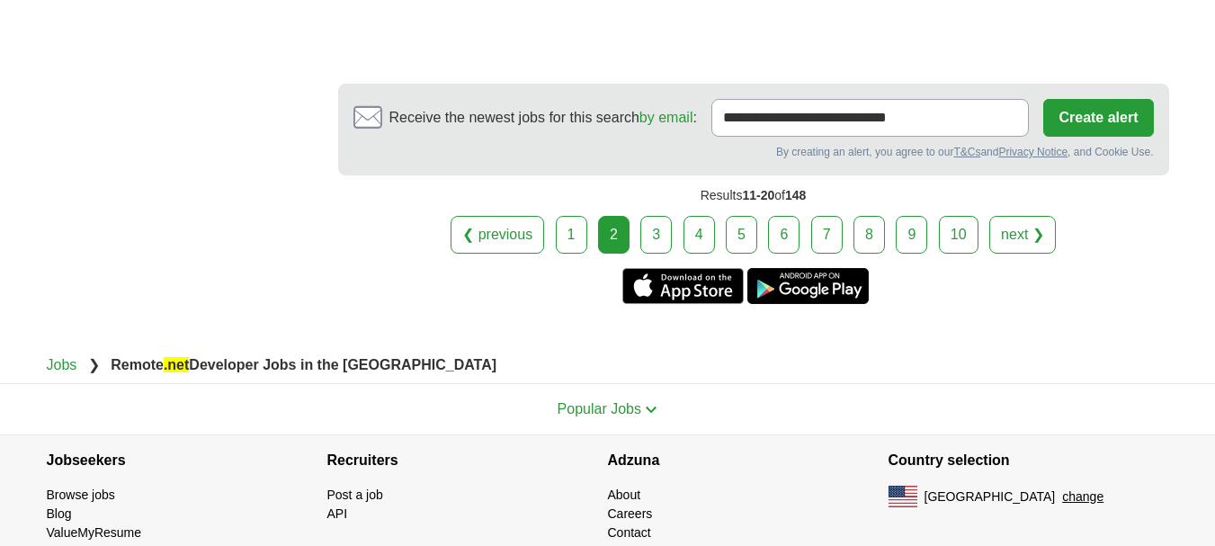
scroll to position [3418, 0]
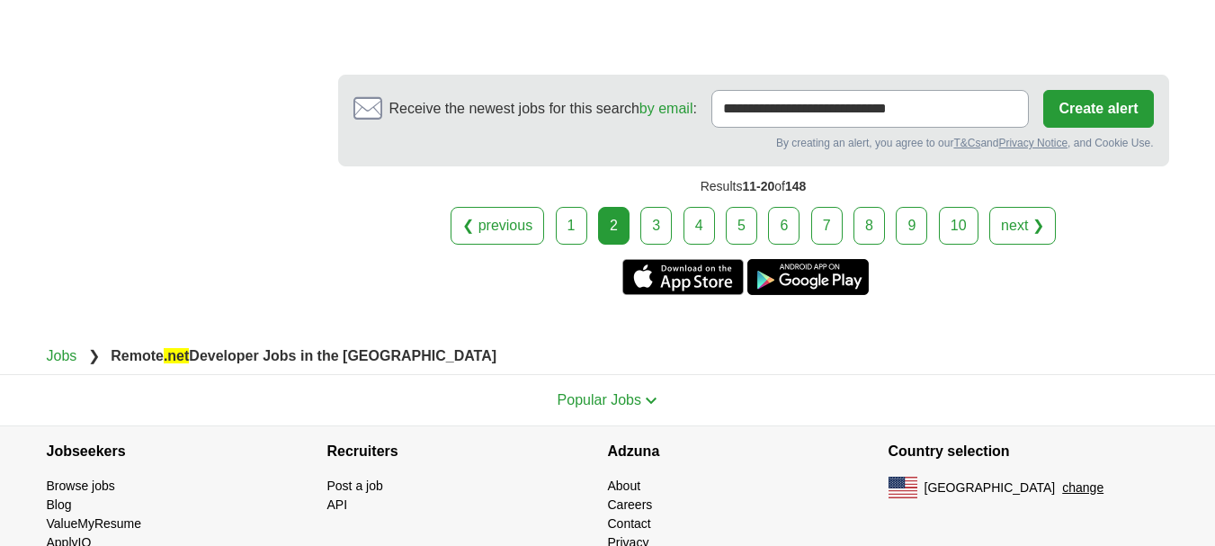
click at [655, 207] on link "3" at bounding box center [656, 226] width 31 height 38
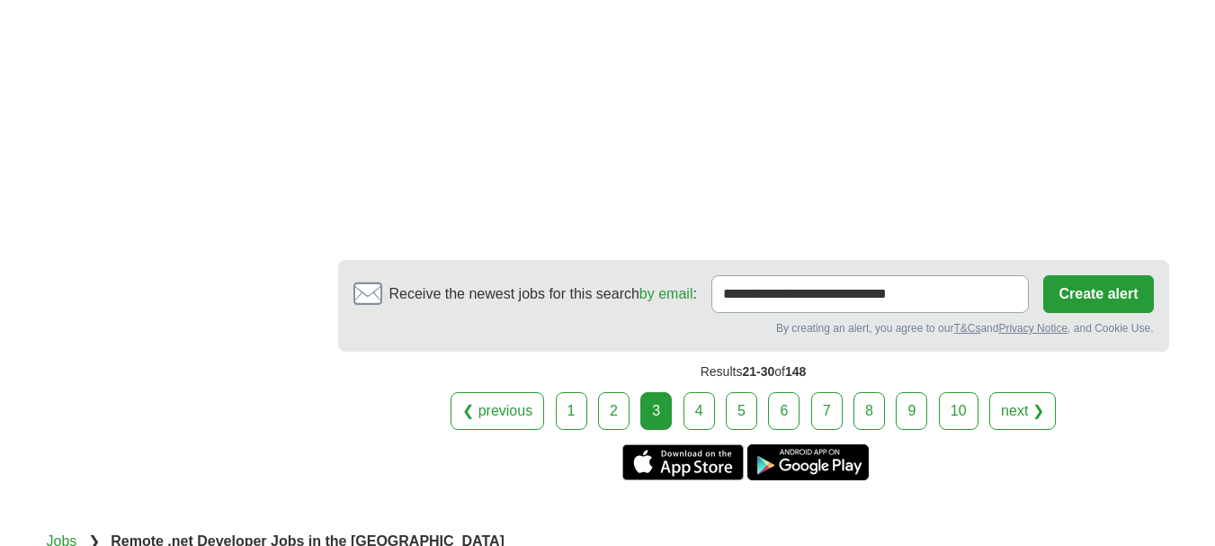
scroll to position [3059, 0]
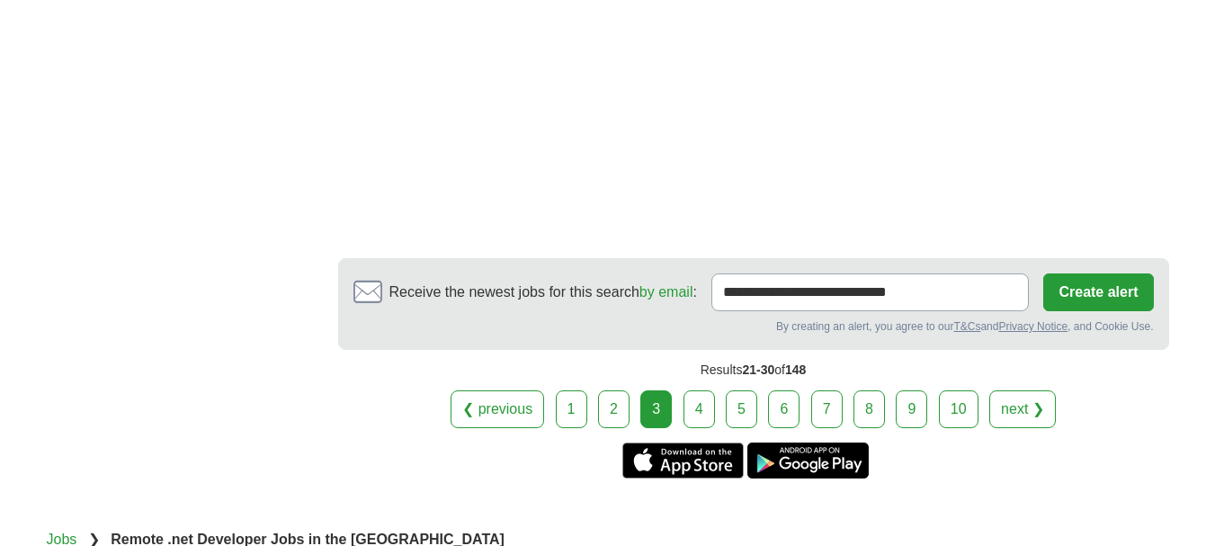
click at [696, 417] on link "4" at bounding box center [699, 409] width 31 height 38
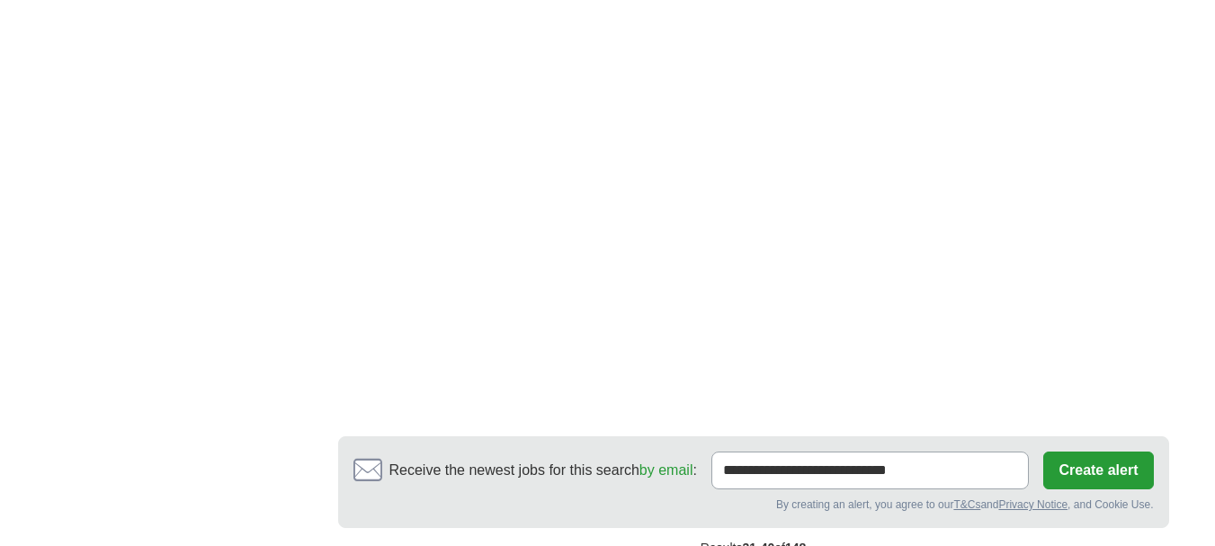
scroll to position [3104, 0]
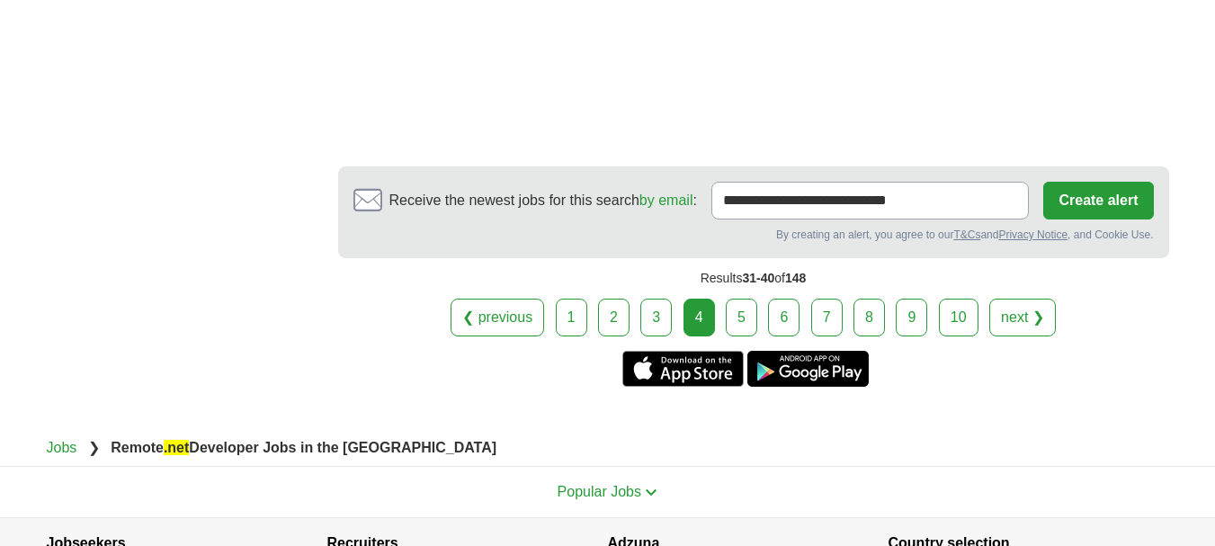
click at [748, 299] on link "5" at bounding box center [741, 318] width 31 height 38
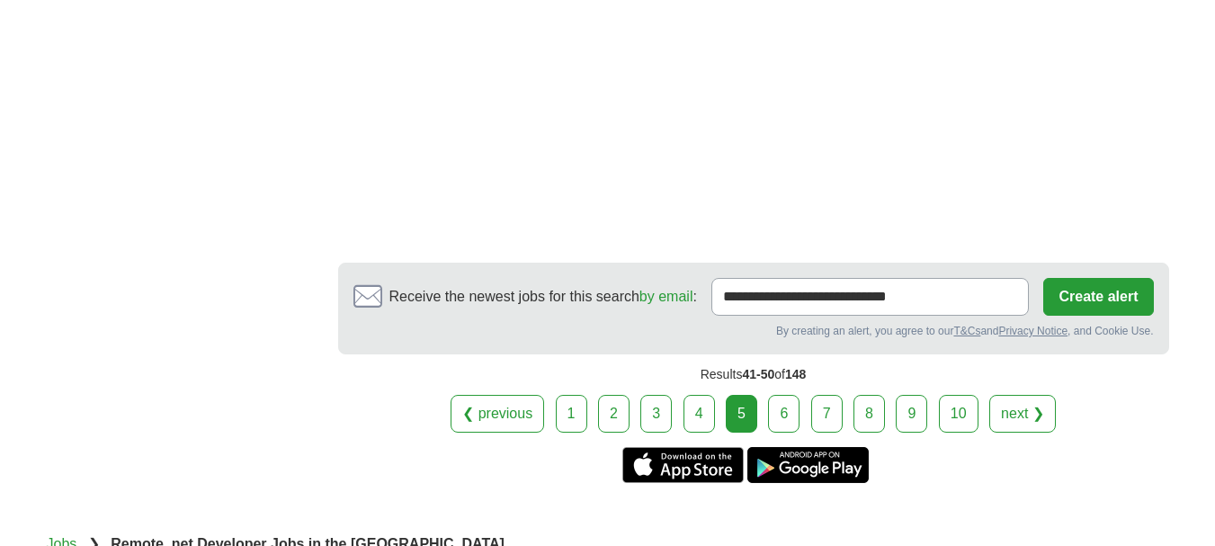
scroll to position [3368, 0]
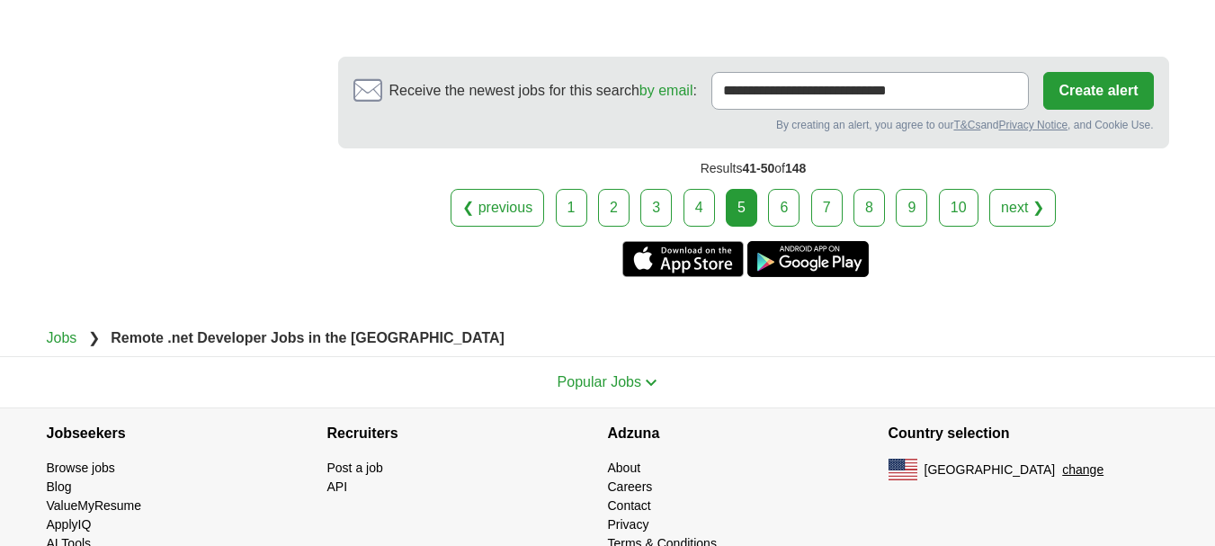
click at [783, 189] on link "6" at bounding box center [783, 208] width 31 height 38
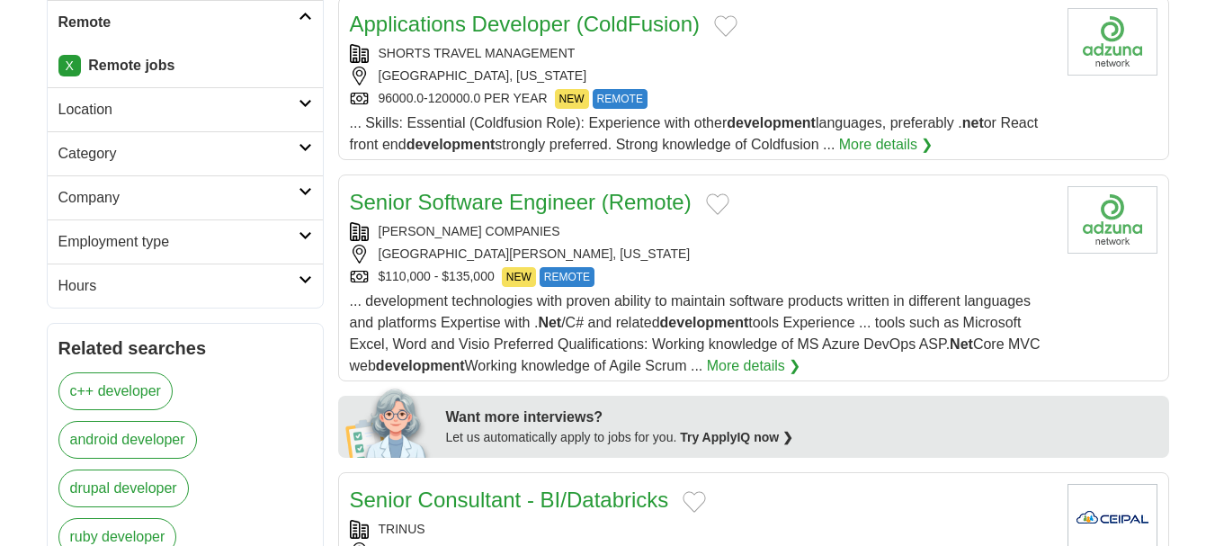
scroll to position [540, 0]
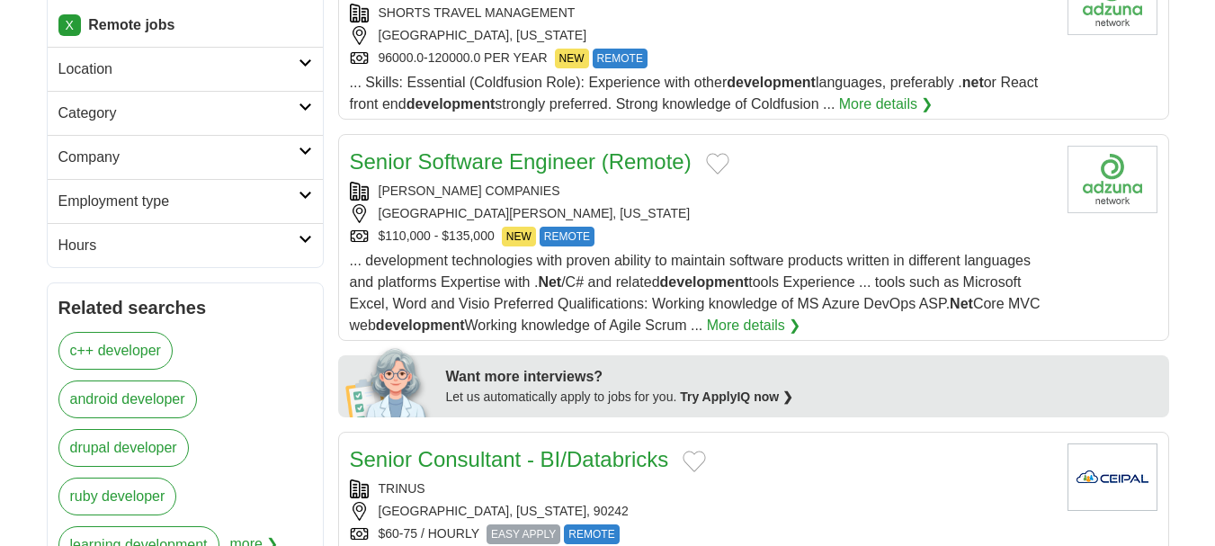
drag, startPoint x: 502, startPoint y: 175, endPoint x: 468, endPoint y: 168, distance: 34.8
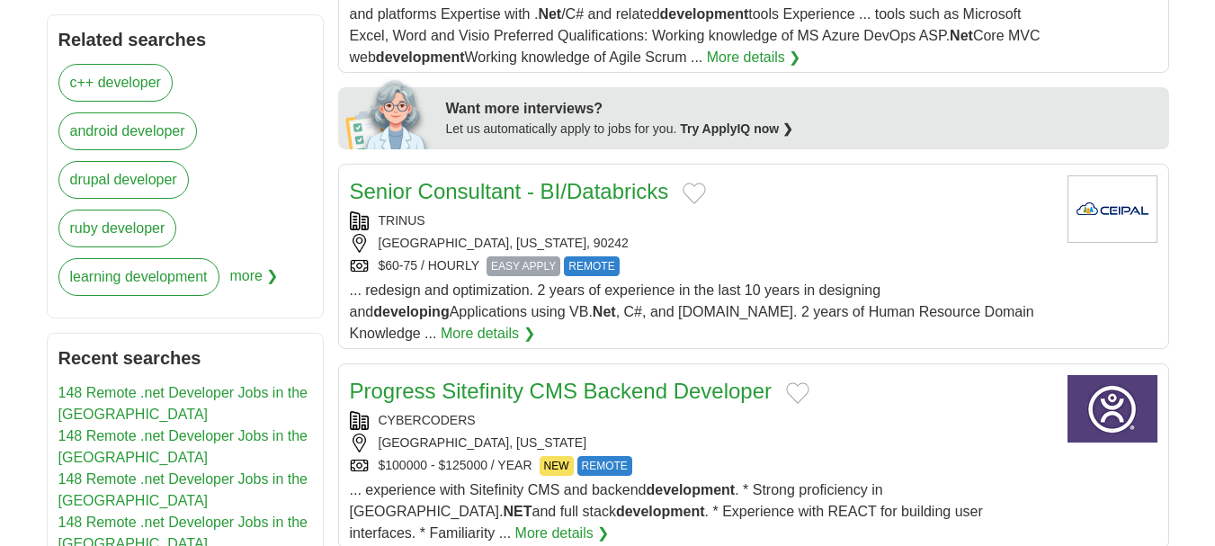
scroll to position [810, 0]
